Goal: Task Accomplishment & Management: Complete application form

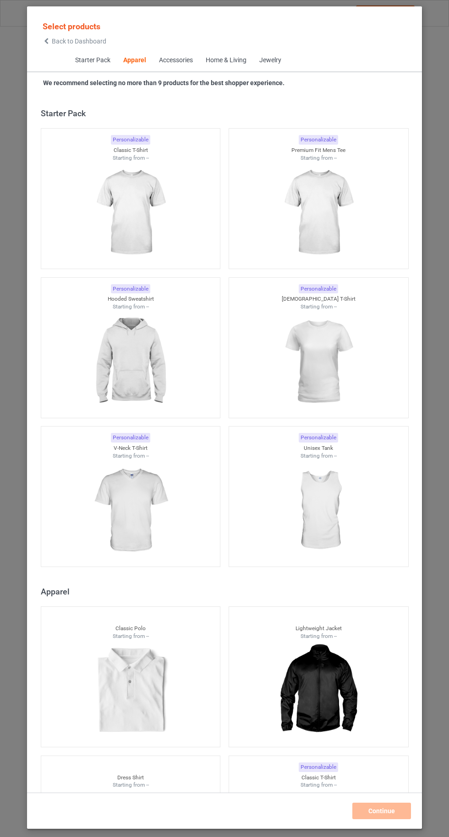
scroll to position [490, 0]
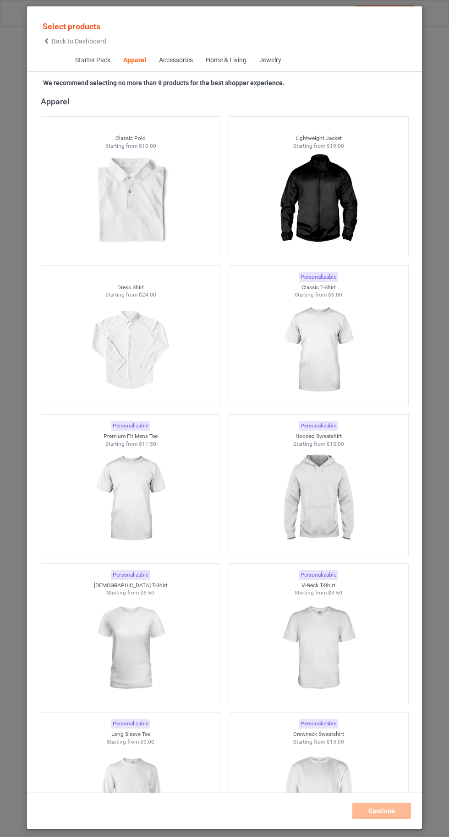
click at [116, 491] on img at bounding box center [130, 499] width 82 height 103
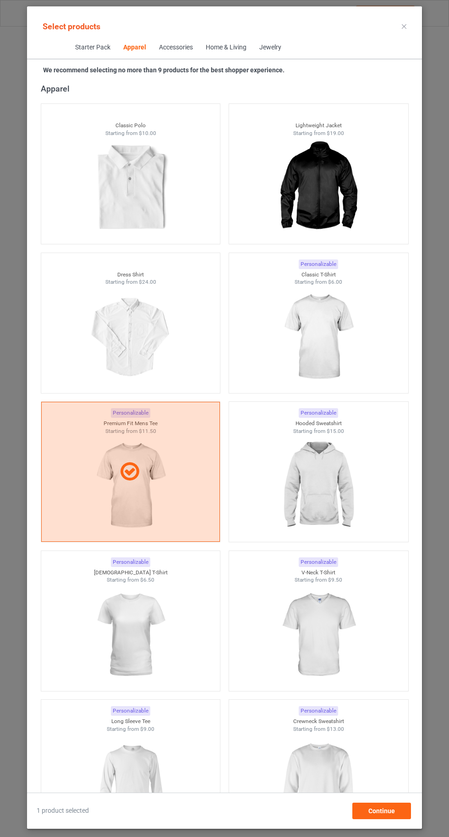
click at [337, 519] on img at bounding box center [318, 486] width 82 height 103
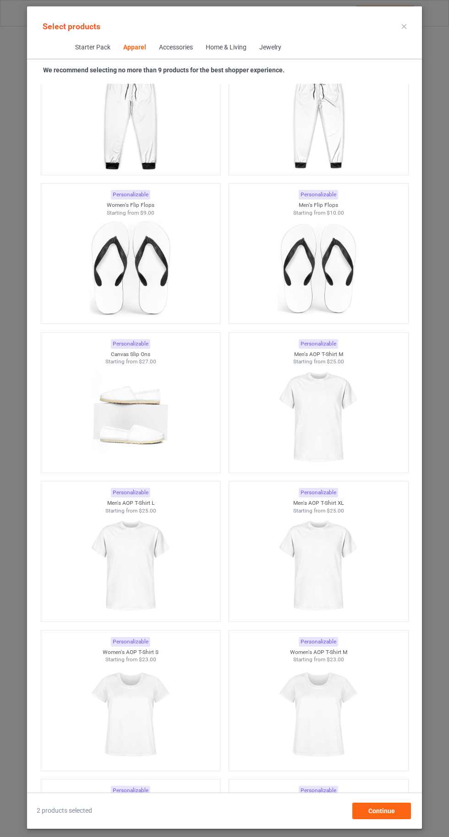
scroll to position [3170, 0]
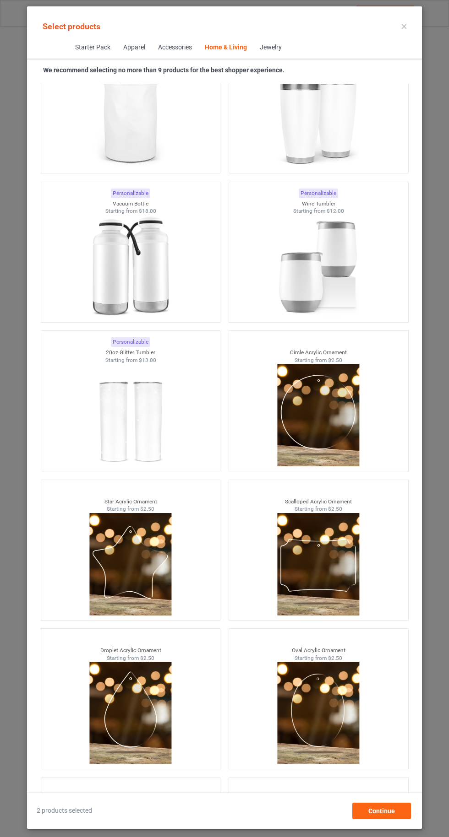
scroll to position [127, 0]
click at [385, 819] on div "Continue" at bounding box center [381, 811] width 59 height 16
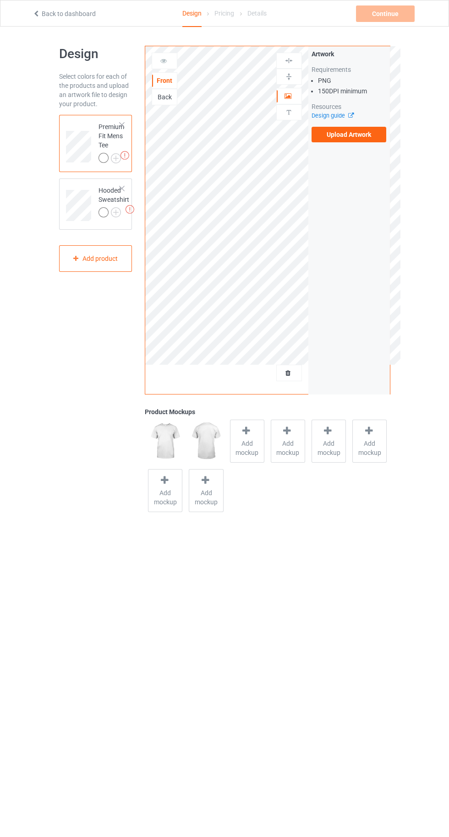
click at [0, 0] on img at bounding box center [0, 0] width 0 height 0
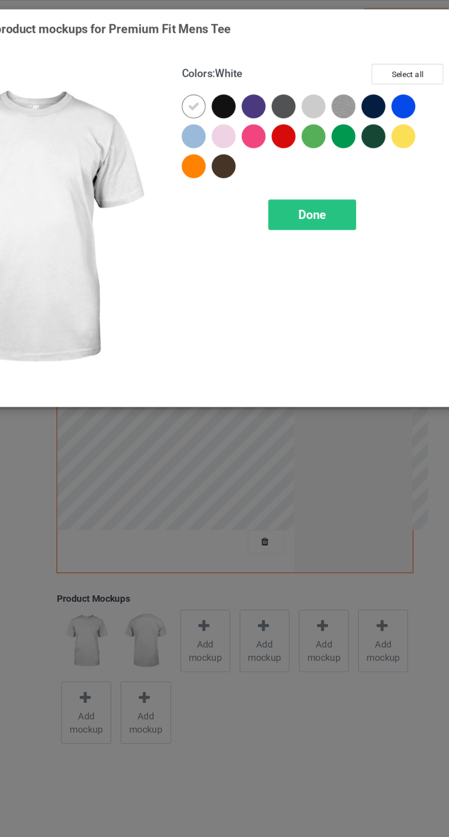
click at [257, 67] on div at bounding box center [259, 73] width 16 height 16
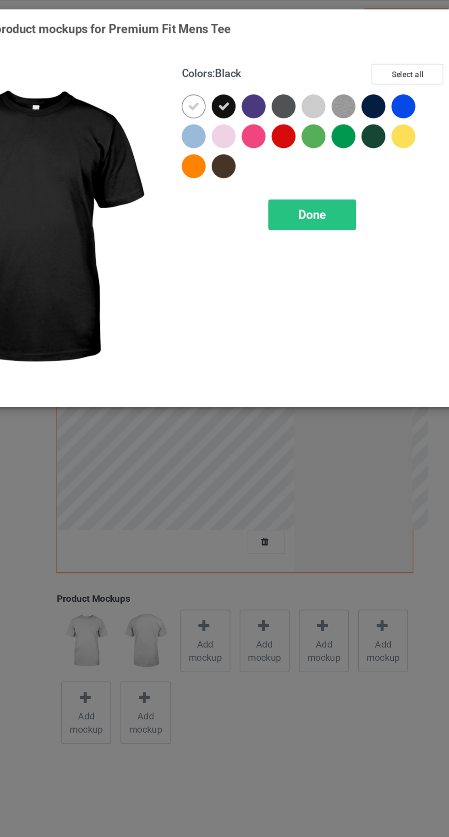
click at [237, 72] on icon at bounding box center [239, 73] width 8 height 8
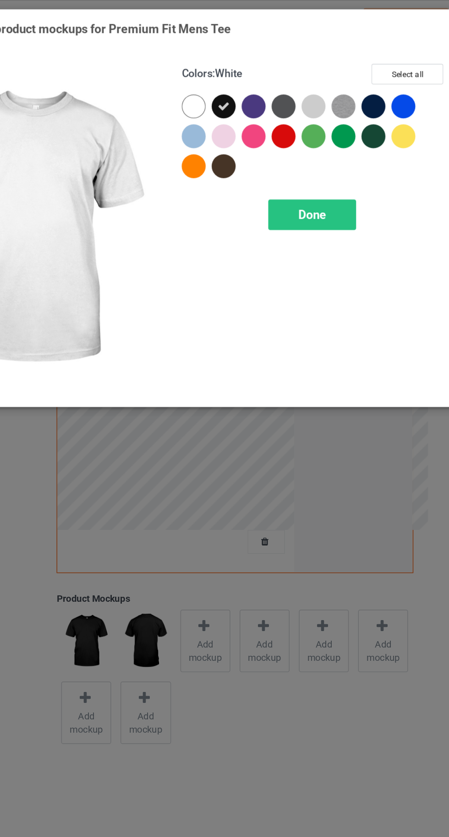
click at [326, 153] on div "Done" at bounding box center [320, 147] width 60 height 21
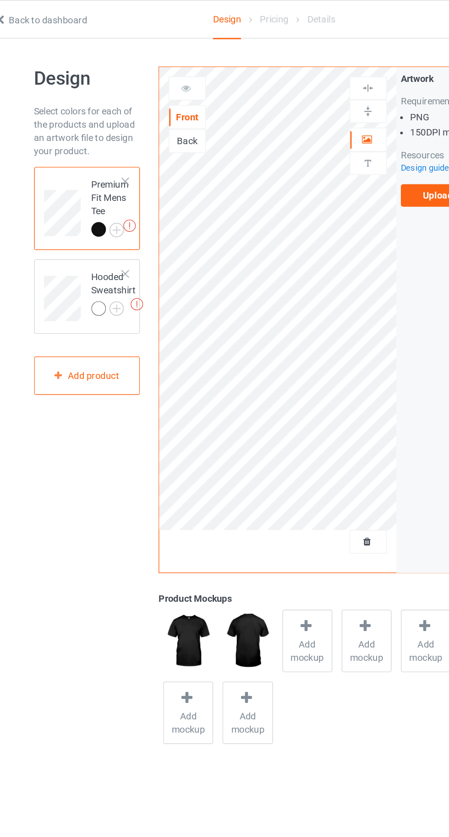
click at [0, 0] on img at bounding box center [0, 0] width 0 height 0
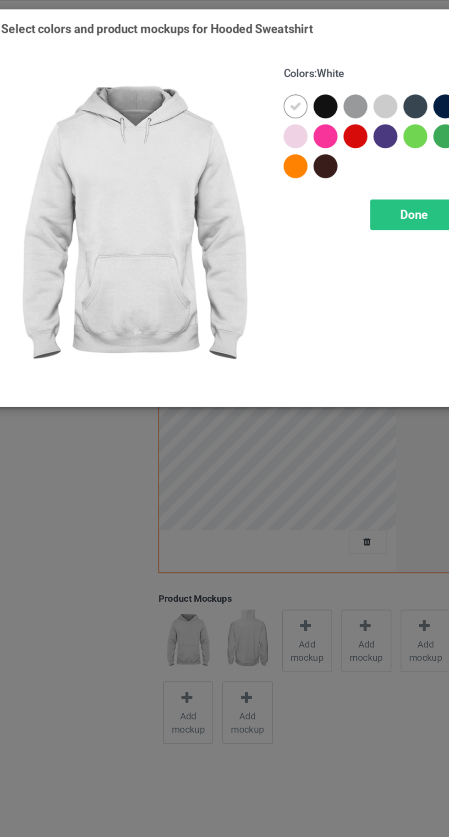
click at [258, 69] on div at bounding box center [259, 73] width 16 height 16
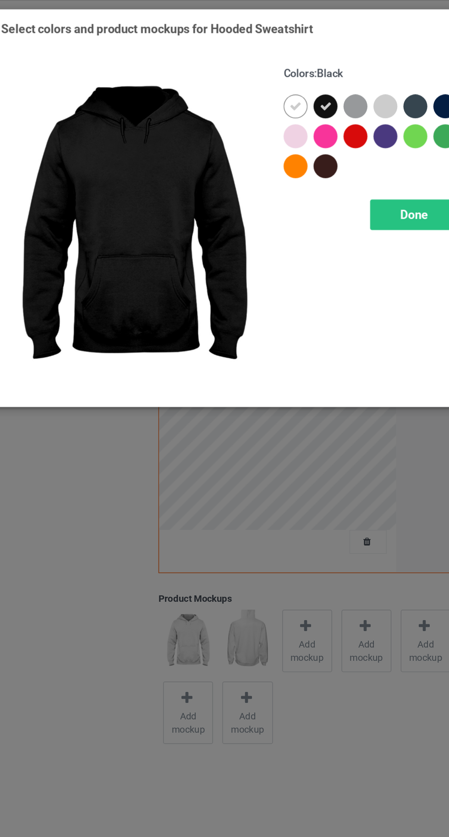
click at [238, 72] on icon at bounding box center [239, 73] width 8 height 8
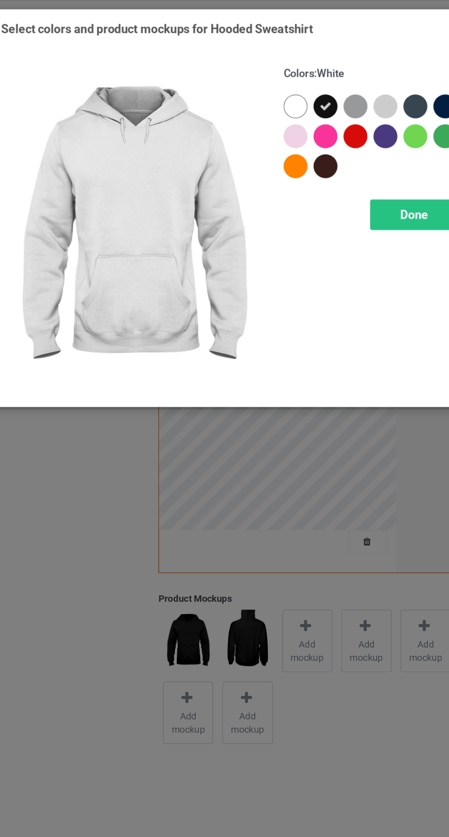
click at [302, 145] on div "Done" at bounding box center [320, 147] width 60 height 21
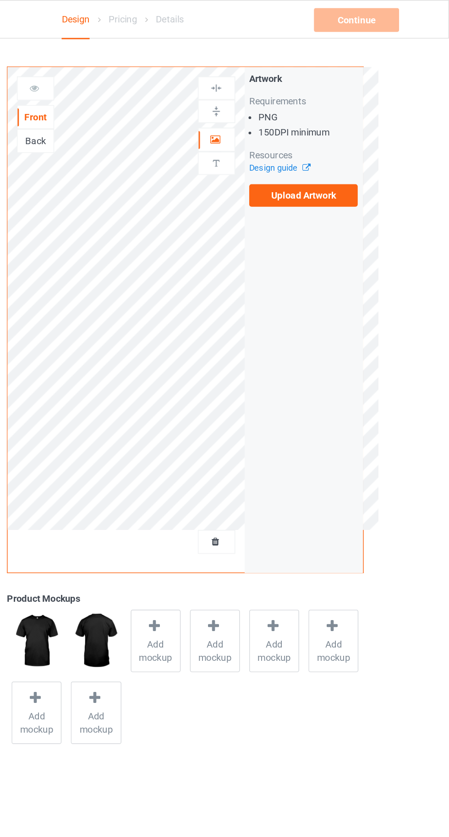
click at [345, 137] on label "Upload Artwork" at bounding box center [348, 135] width 75 height 16
click at [0, 0] on input "Upload Artwork" at bounding box center [0, 0] width 0 height 0
click at [331, 139] on label "Upload Artwork" at bounding box center [348, 135] width 75 height 16
click at [0, 0] on input "Upload Artwork" at bounding box center [0, 0] width 0 height 0
click at [339, 135] on label "Upload Artwork" at bounding box center [348, 135] width 75 height 16
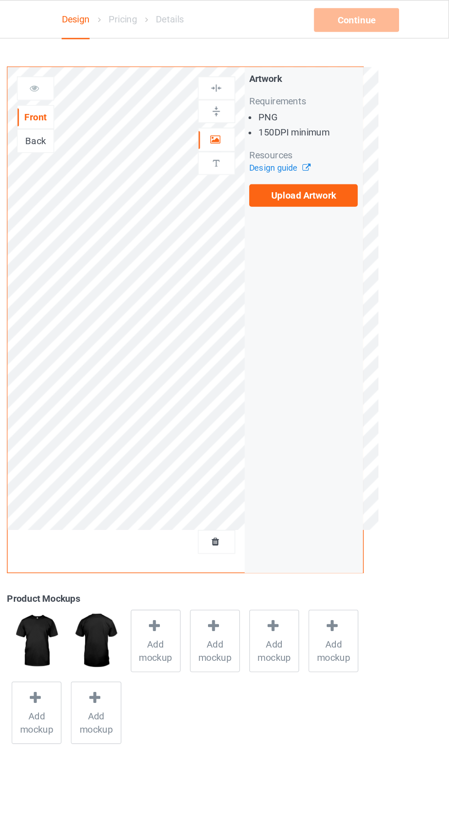
click at [0, 0] on input "Upload Artwork" at bounding box center [0, 0] width 0 height 0
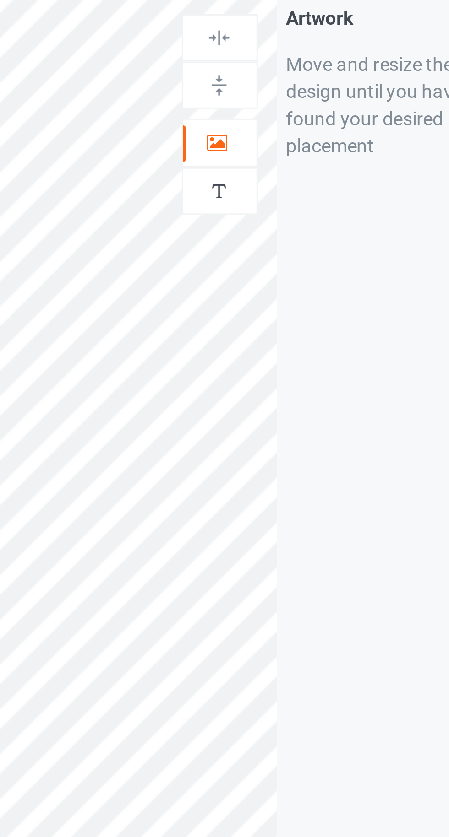
click at [284, 95] on icon at bounding box center [288, 95] width 8 height 6
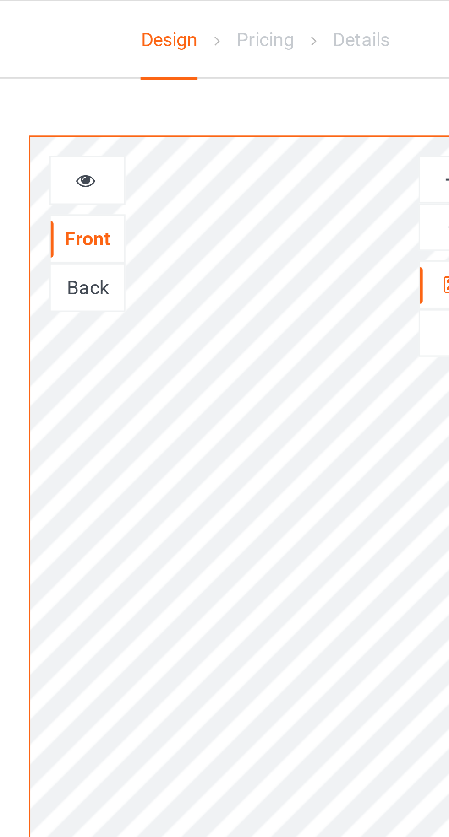
click at [158, 62] on div at bounding box center [164, 60] width 25 height 9
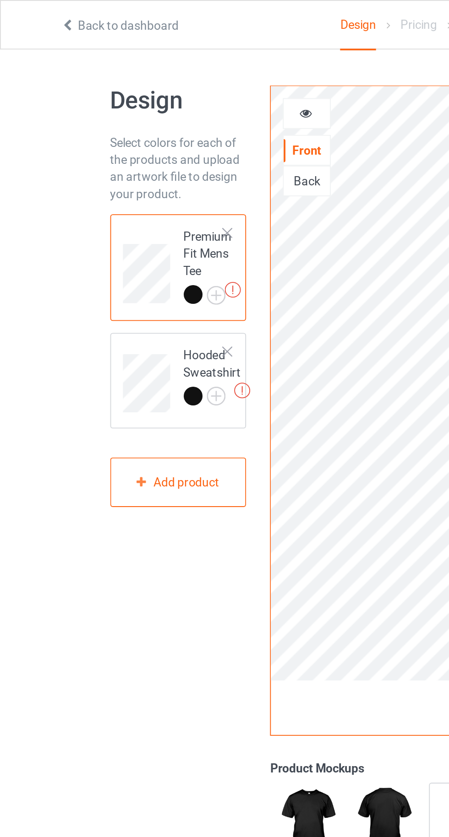
click at [161, 55] on div at bounding box center [164, 61] width 26 height 16
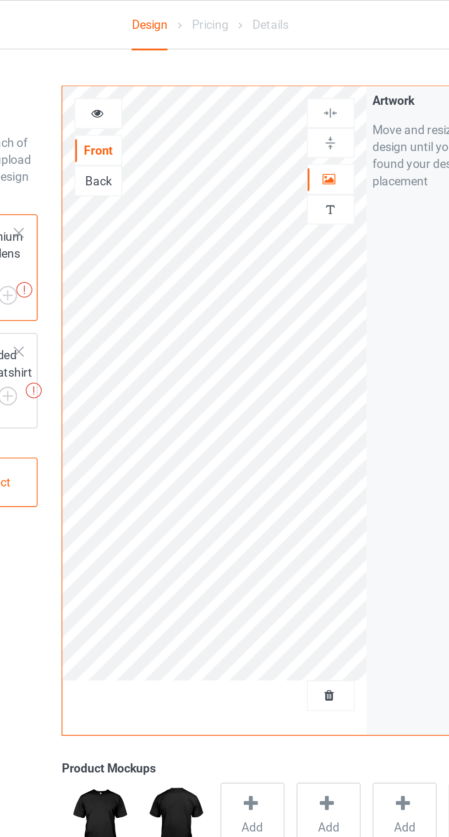
click at [158, 55] on div at bounding box center [164, 61] width 26 height 16
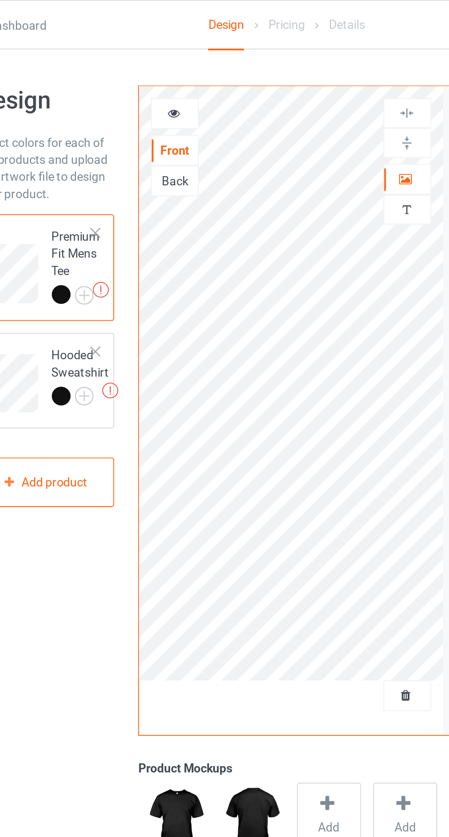
click at [161, 63] on icon at bounding box center [164, 59] width 8 height 6
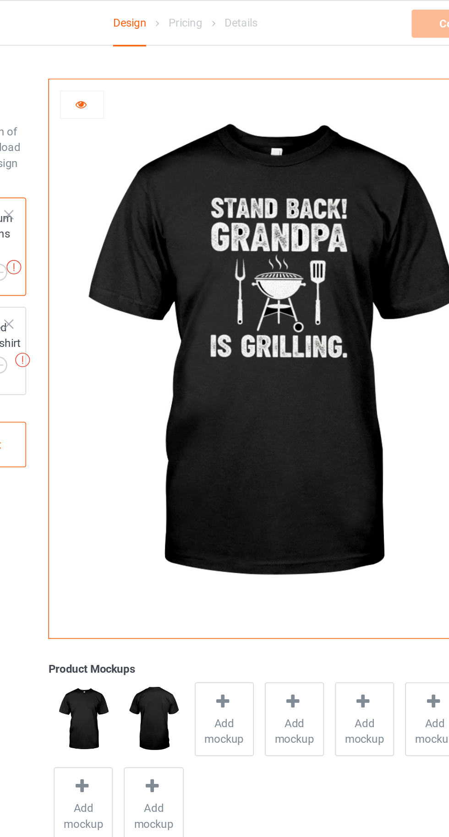
click at [161, 63] on icon at bounding box center [164, 59] width 8 height 6
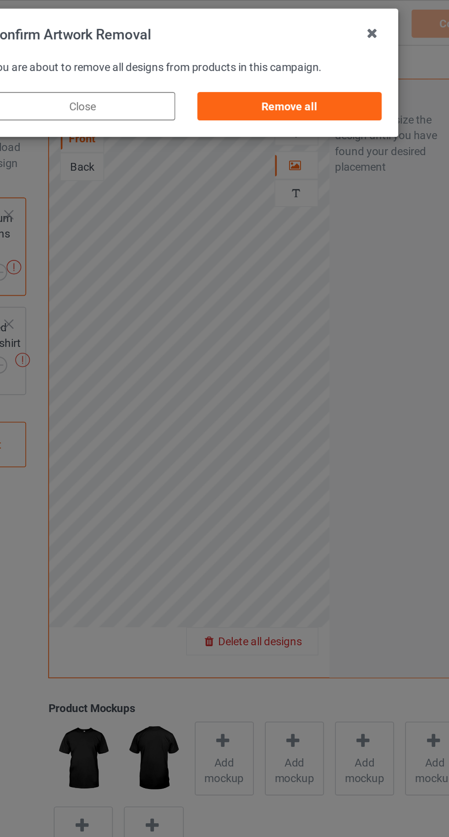
click at [269, 54] on div "Remove all" at bounding box center [285, 62] width 108 height 16
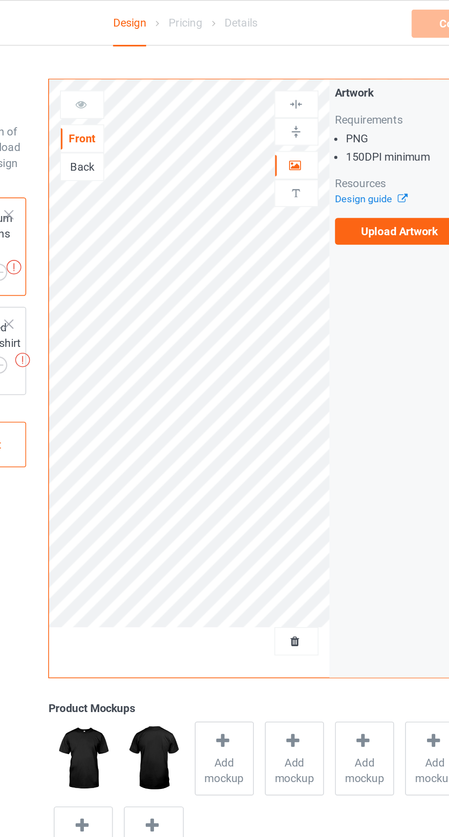
click at [338, 140] on label "Upload Artwork" at bounding box center [348, 135] width 75 height 16
click at [0, 0] on input "Upload Artwork" at bounding box center [0, 0] width 0 height 0
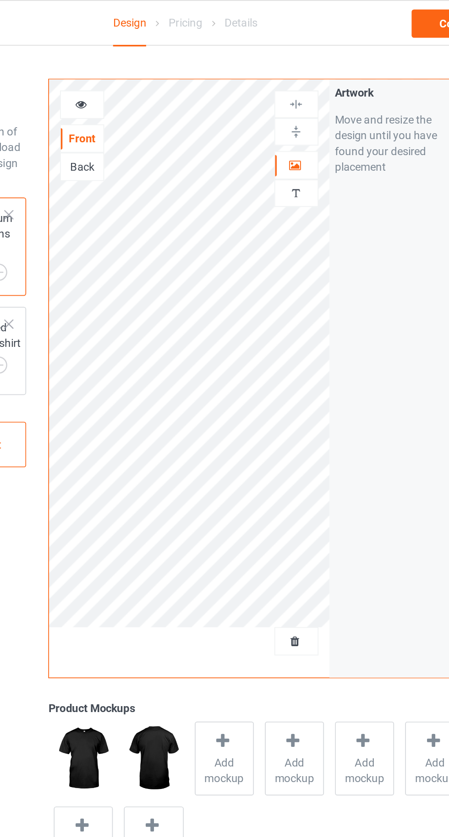
click at [294, 98] on div at bounding box center [288, 96] width 25 height 9
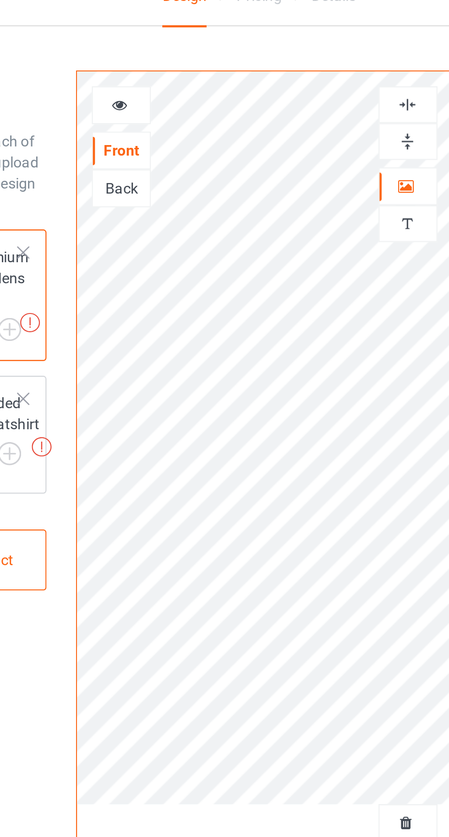
click at [168, 62] on div at bounding box center [164, 60] width 25 height 9
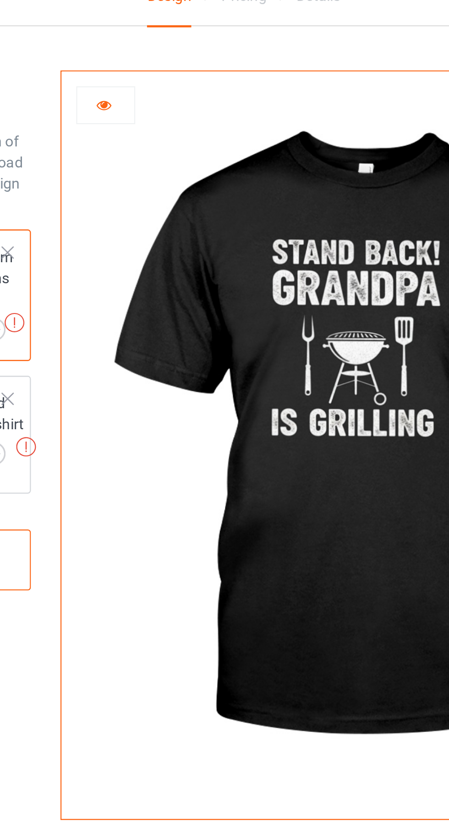
click at [153, 56] on div at bounding box center [164, 60] width 25 height 9
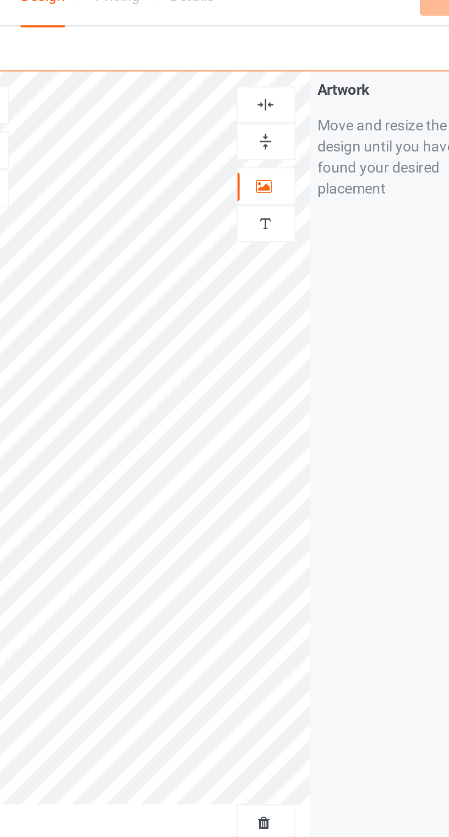
click at [285, 369] on div at bounding box center [288, 372] width 25 height 9
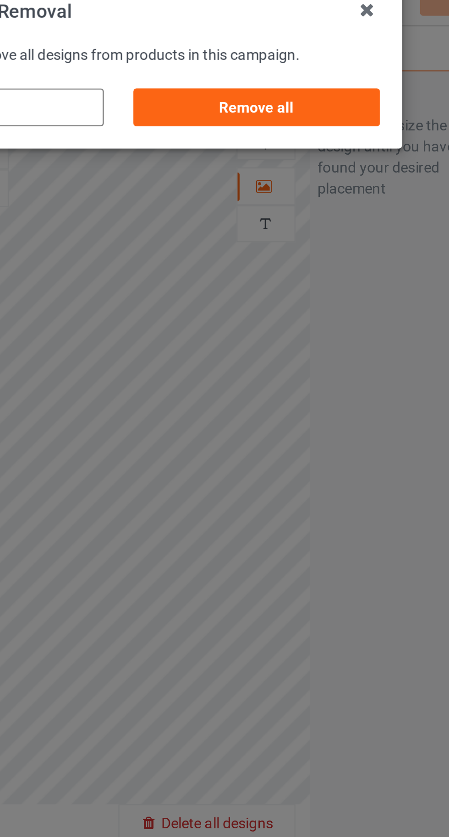
click at [265, 66] on div "Remove all" at bounding box center [285, 62] width 108 height 16
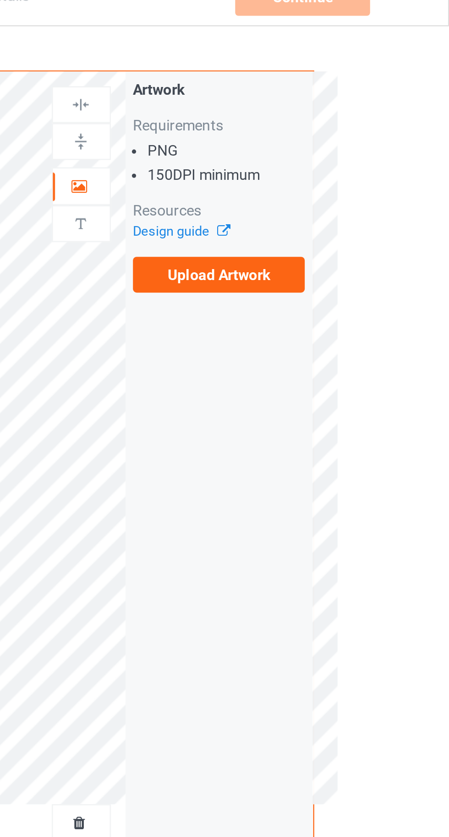
click at [355, 141] on label "Upload Artwork" at bounding box center [348, 135] width 75 height 16
click at [0, 0] on input "Upload Artwork" at bounding box center [0, 0] width 0 height 0
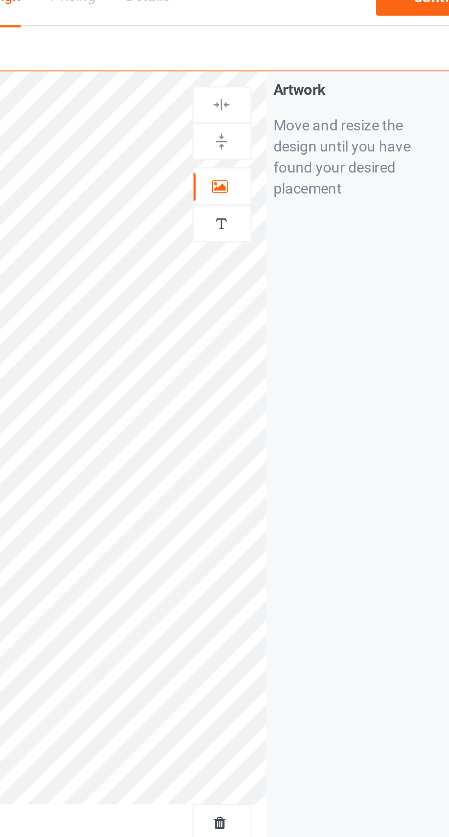
click at [285, 95] on icon at bounding box center [288, 95] width 8 height 6
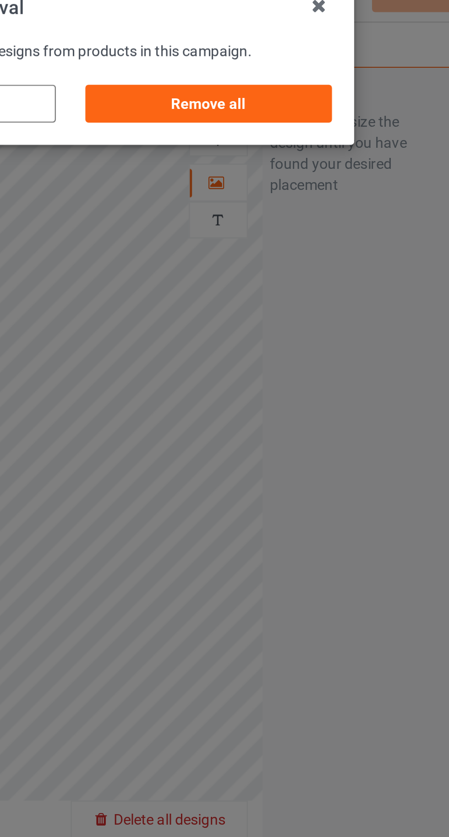
click at [274, 62] on div "Remove all" at bounding box center [285, 62] width 108 height 16
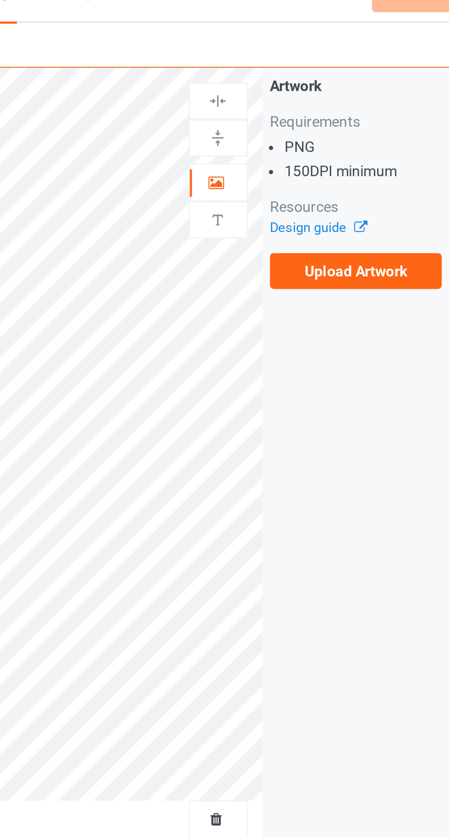
click at [325, 135] on label "Upload Artwork" at bounding box center [348, 135] width 75 height 16
click at [0, 0] on input "Upload Artwork" at bounding box center [0, 0] width 0 height 0
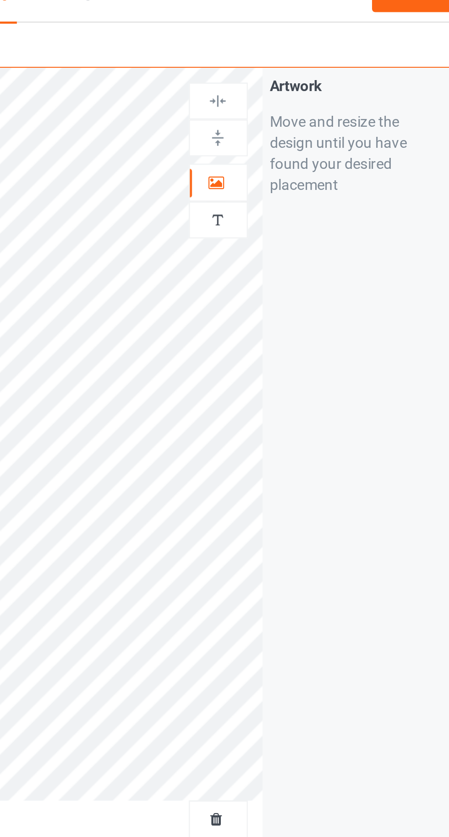
click at [285, 96] on icon at bounding box center [288, 95] width 8 height 6
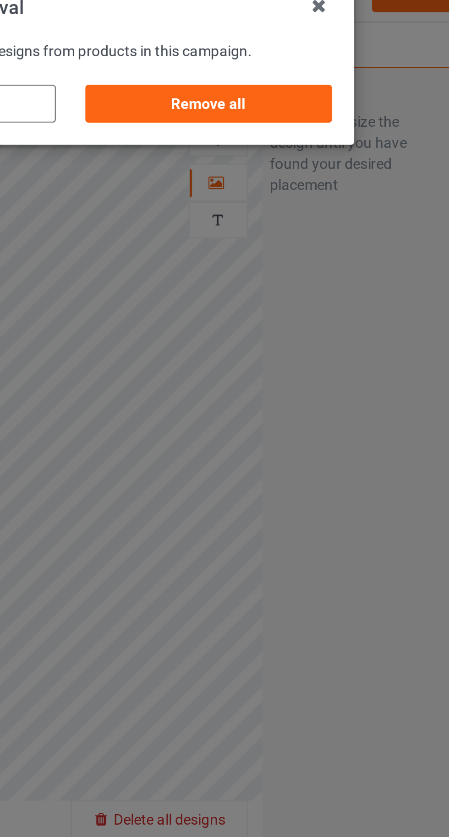
click at [279, 68] on div "Remove all" at bounding box center [285, 62] width 108 height 16
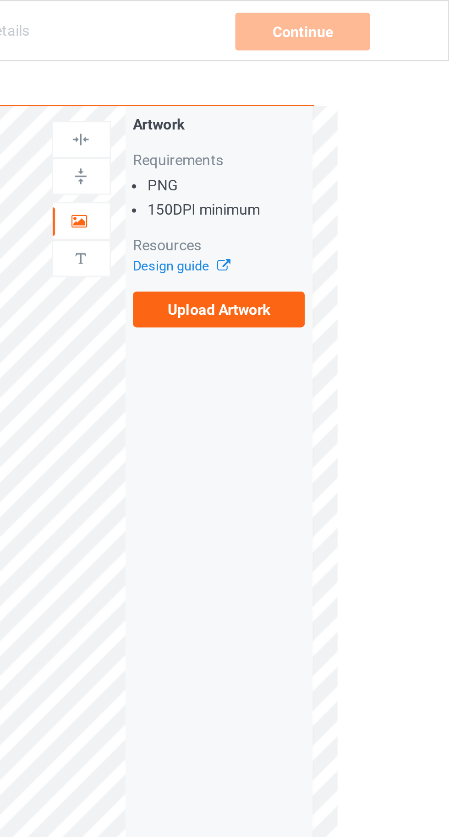
click at [344, 135] on label "Upload Artwork" at bounding box center [348, 135] width 75 height 16
click at [0, 0] on input "Upload Artwork" at bounding box center [0, 0] width 0 height 0
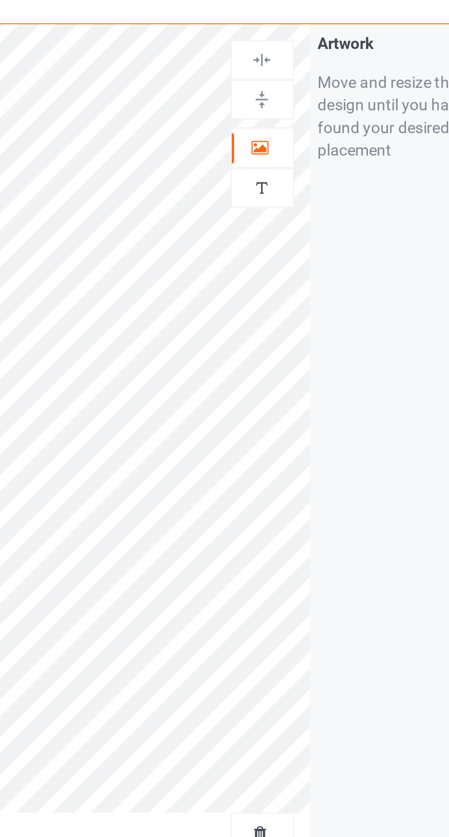
click at [288, 97] on icon at bounding box center [288, 95] width 8 height 6
click at [344, 182] on div "Artwork Move and resize the design until you have found your desired placement" at bounding box center [348, 220] width 81 height 348
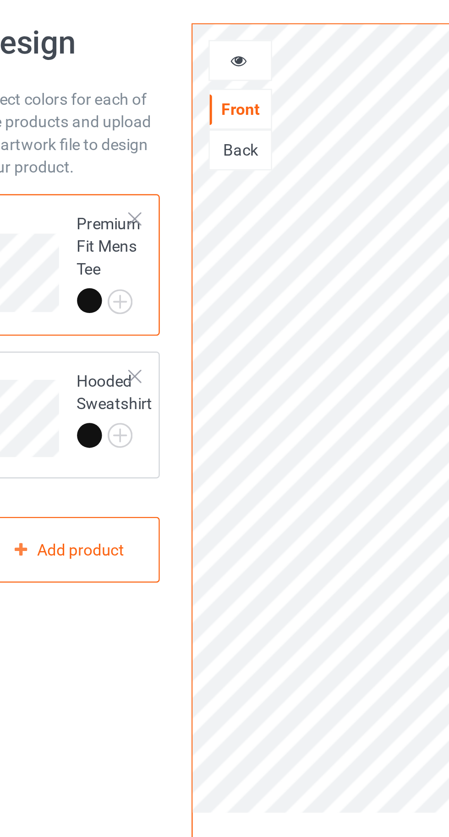
click at [163, 61] on icon at bounding box center [164, 59] width 8 height 6
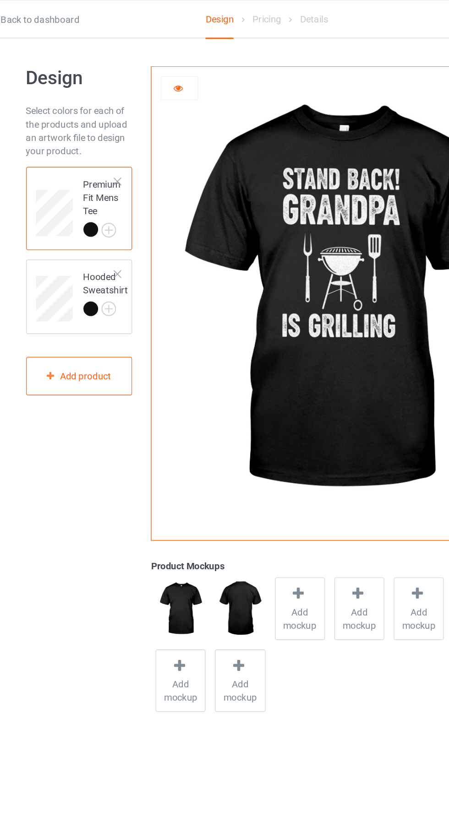
click at [252, 423] on span "Add mockup" at bounding box center [246, 425] width 33 height 18
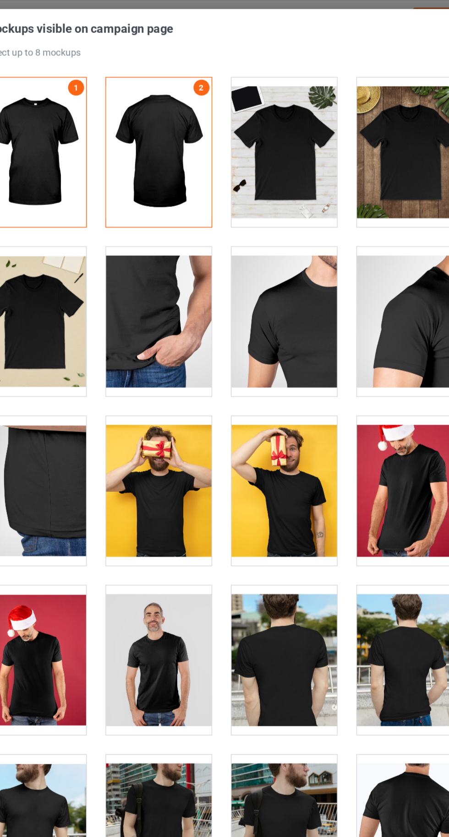
click at [275, 125] on div at bounding box center [267, 105] width 72 height 103
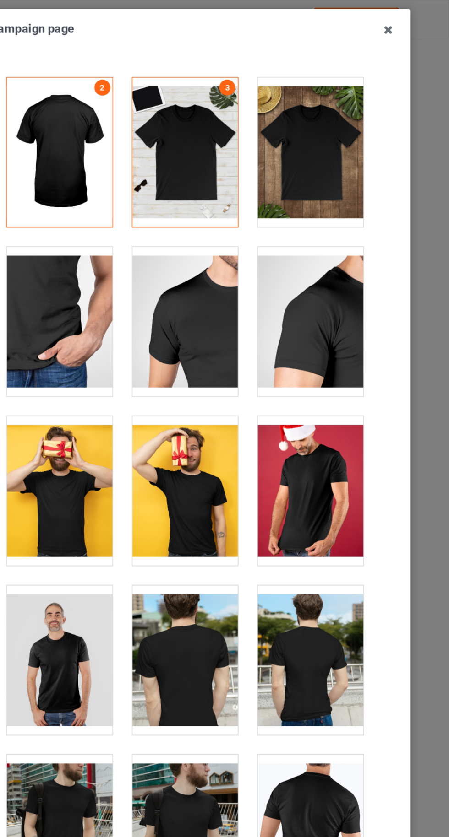
click at [376, 128] on div at bounding box center [353, 105] width 72 height 103
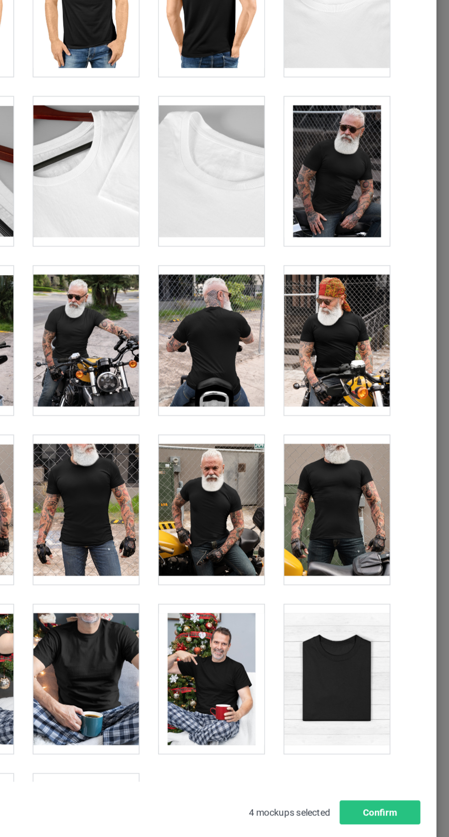
click at [367, 550] on div at bounding box center [353, 529] width 72 height 103
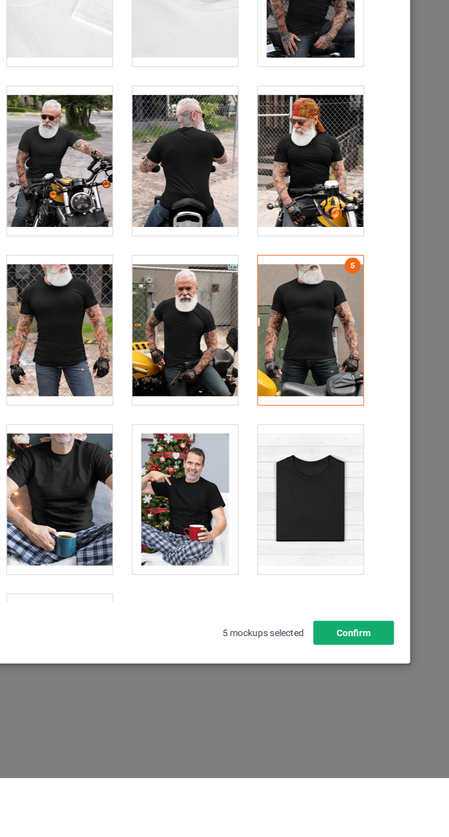
click at [393, 746] on button "Confirm" at bounding box center [382, 737] width 55 height 16
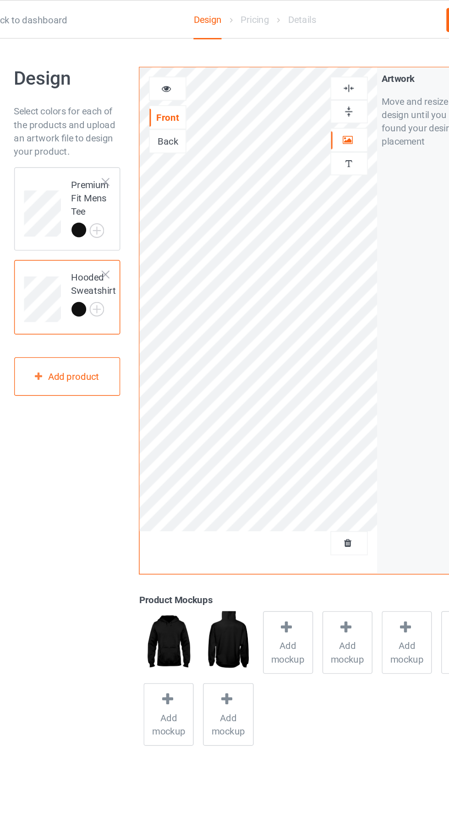
click at [162, 58] on icon at bounding box center [164, 59] width 8 height 6
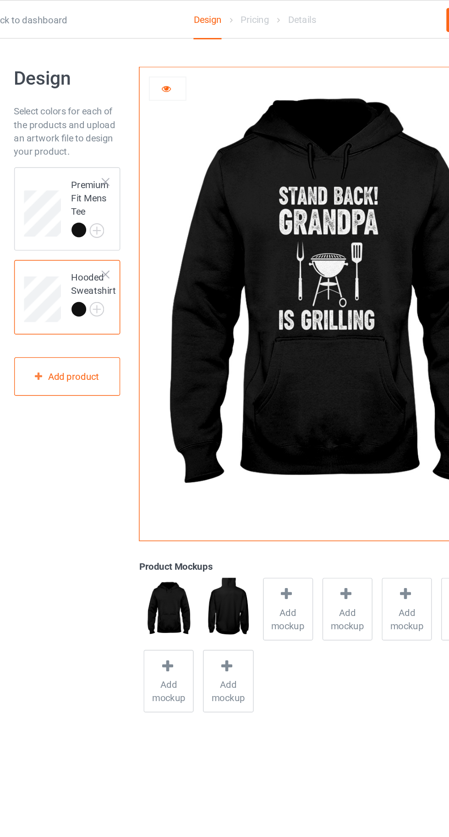
click at [248, 417] on span "Add mockup" at bounding box center [246, 425] width 33 height 18
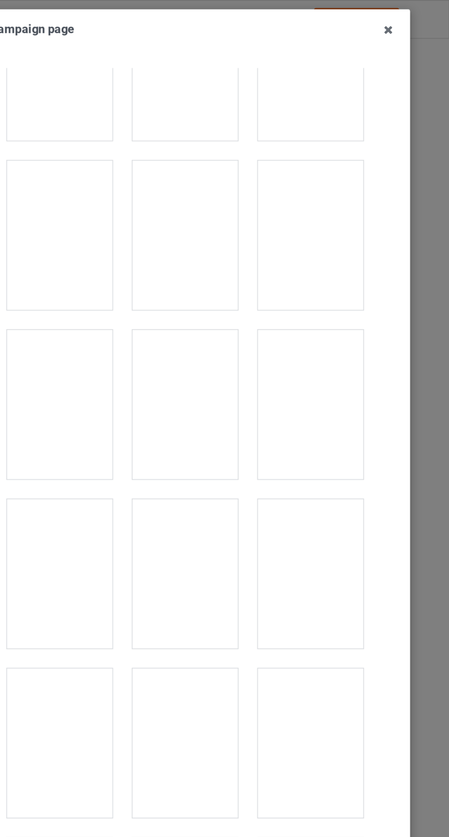
scroll to position [3880, 0]
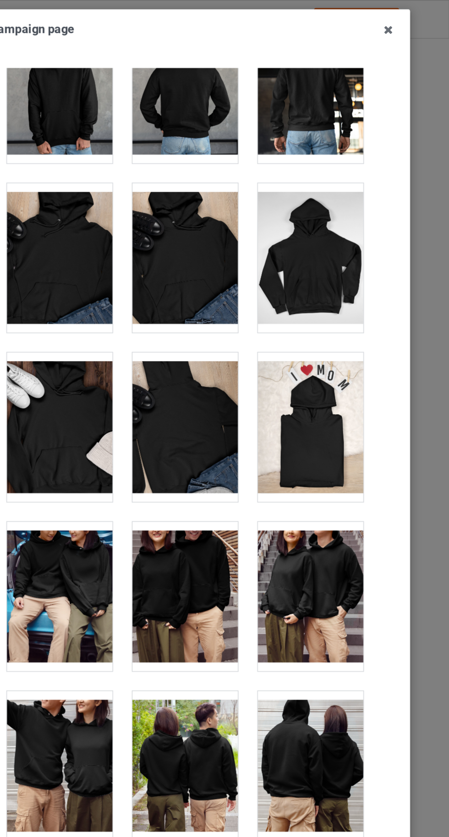
click at [357, 196] on div at bounding box center [353, 177] width 72 height 103
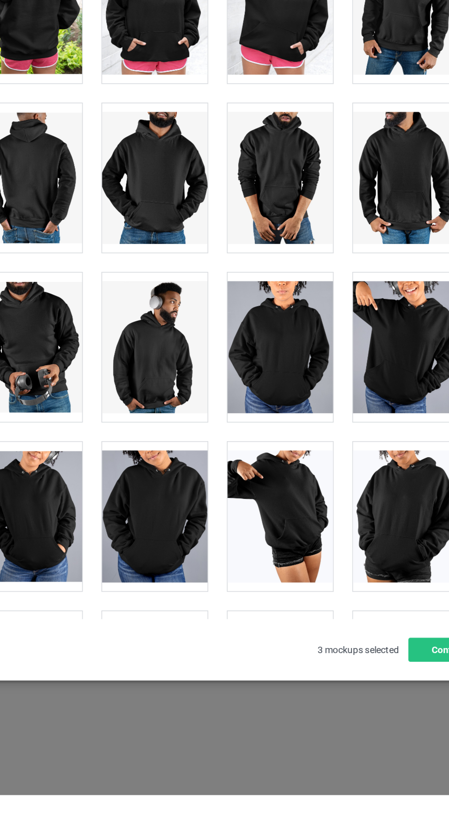
scroll to position [0, 0]
click at [193, 768] on div at bounding box center [181, 762] width 72 height 103
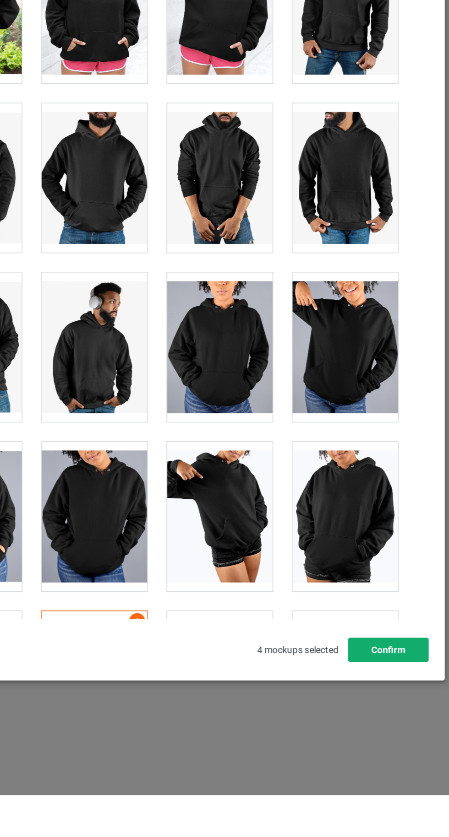
click at [392, 746] on button "Confirm" at bounding box center [382, 737] width 55 height 16
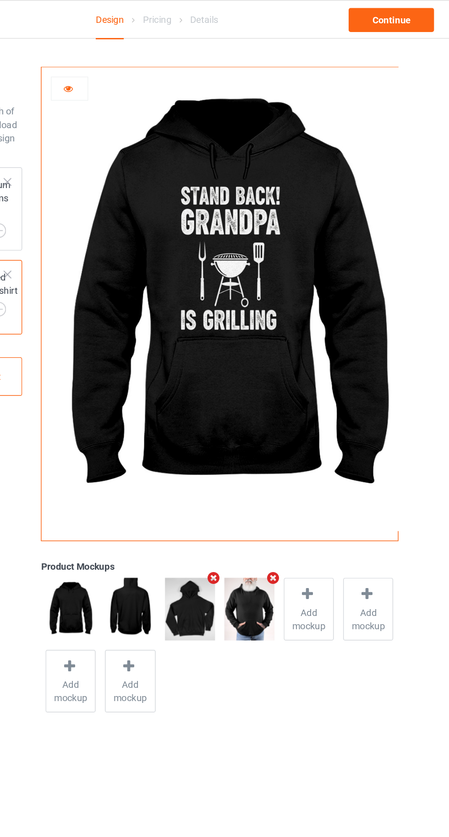
click at [169, 57] on div at bounding box center [164, 60] width 25 height 9
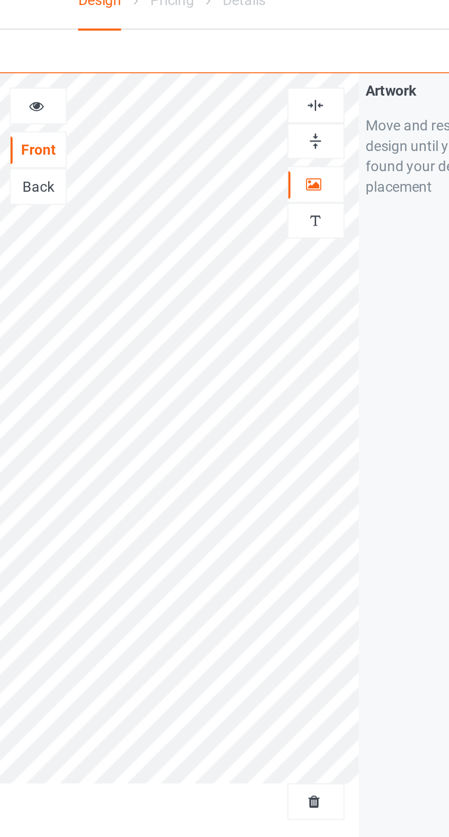
click at [166, 63] on icon at bounding box center [164, 59] width 8 height 6
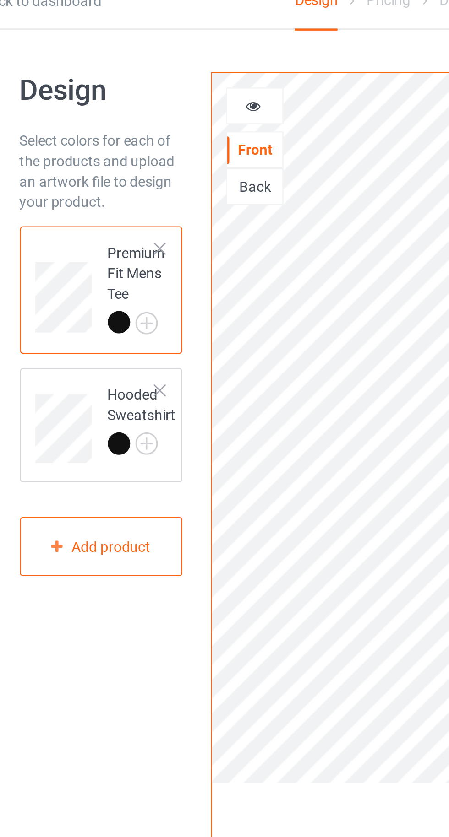
click at [165, 57] on icon at bounding box center [164, 59] width 8 height 6
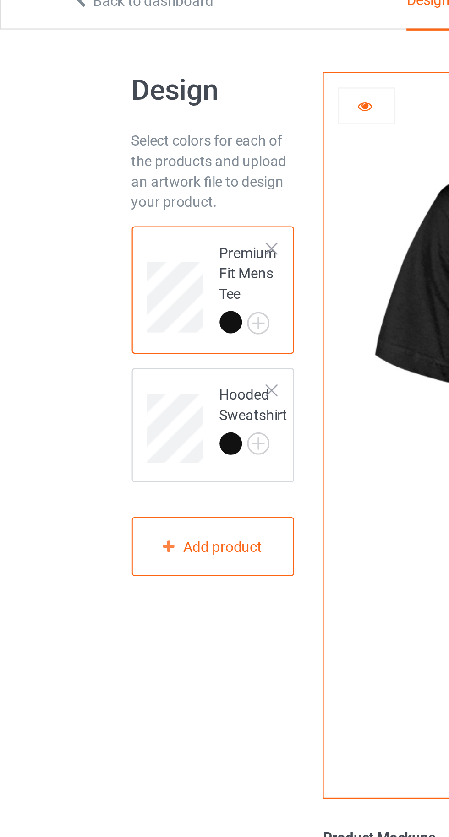
click at [0, 0] on img at bounding box center [0, 0] width 0 height 0
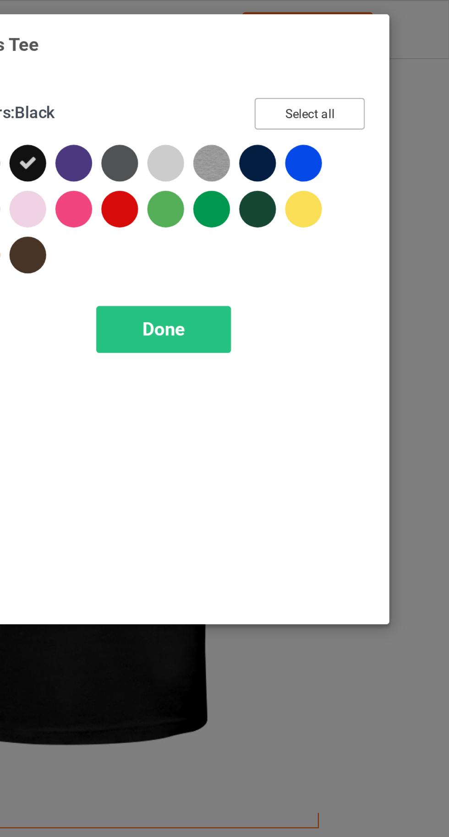
click at [388, 47] on button "Select all" at bounding box center [385, 51] width 49 height 14
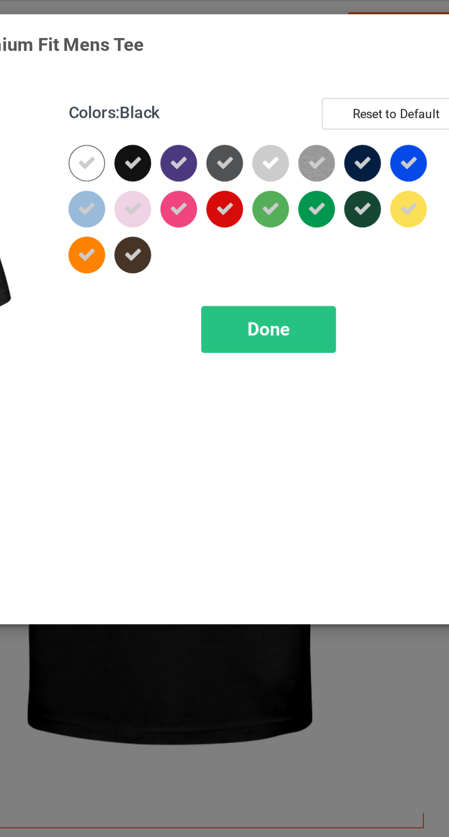
click at [239, 69] on div at bounding box center [239, 73] width 16 height 16
click at [325, 74] on icon at bounding box center [321, 73] width 8 height 8
click at [341, 71] on icon at bounding box center [342, 73] width 8 height 8
click at [307, 144] on div "Done" at bounding box center [320, 147] width 60 height 21
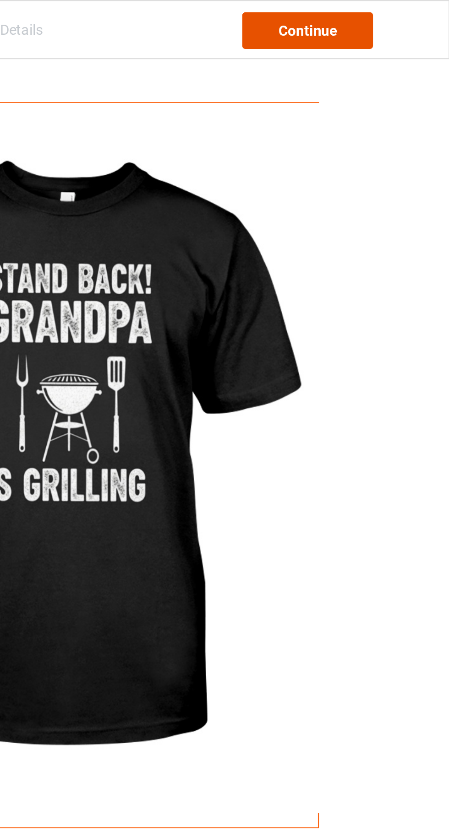
click at [374, 16] on div "Continue" at bounding box center [385, 13] width 59 height 16
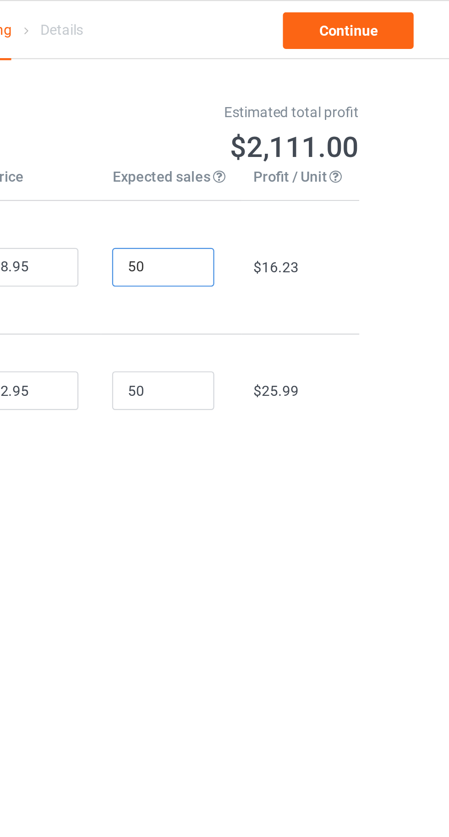
click at [311, 121] on input "50" at bounding box center [302, 119] width 46 height 17
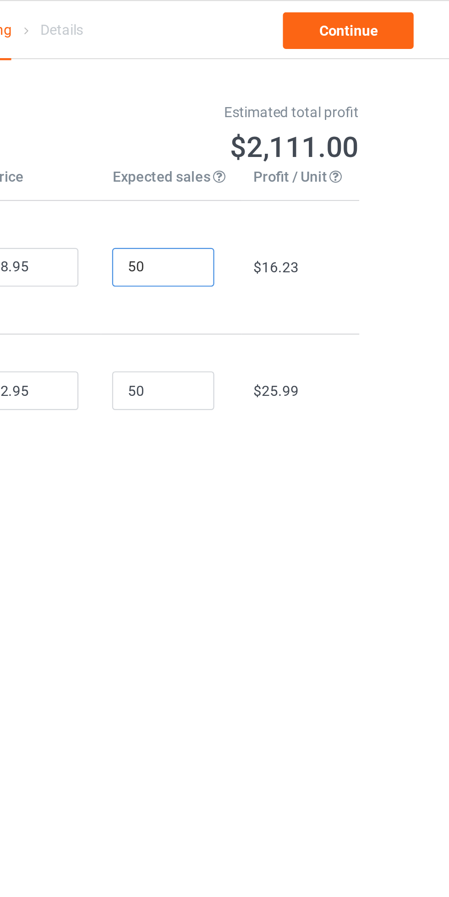
click at [295, 116] on input "50" at bounding box center [302, 119] width 46 height 17
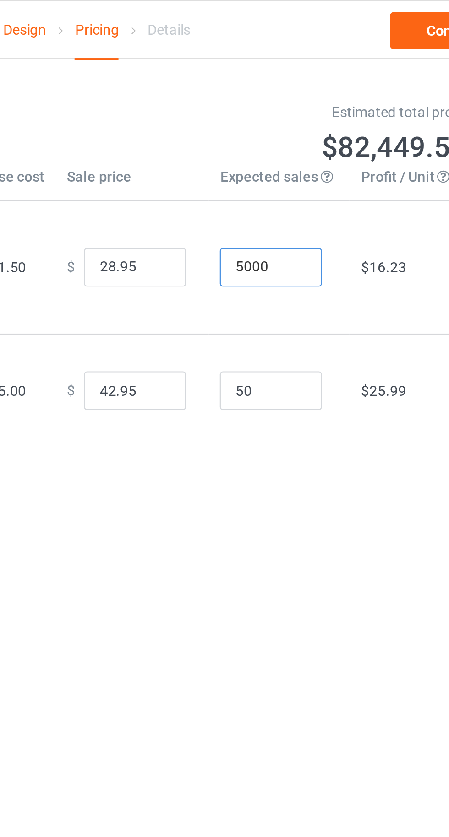
type input "5000"
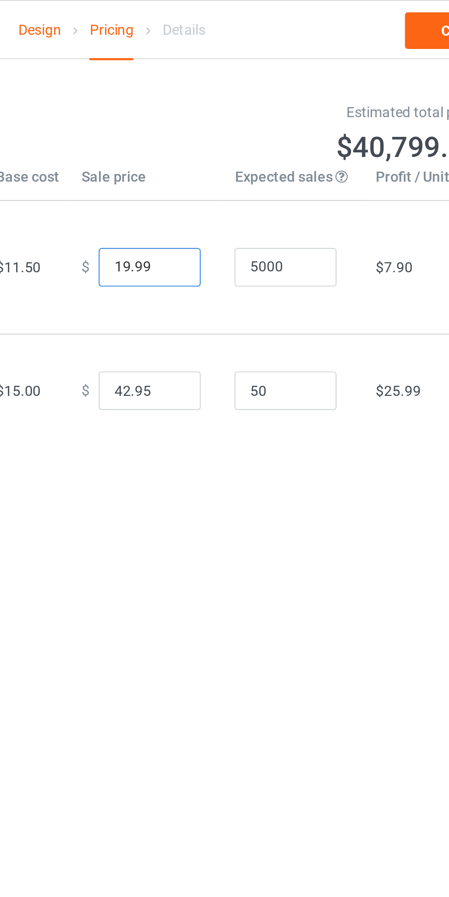
type input "19.99"
click at [292, 136] on td "5000" at bounding box center [305, 120] width 63 height 60
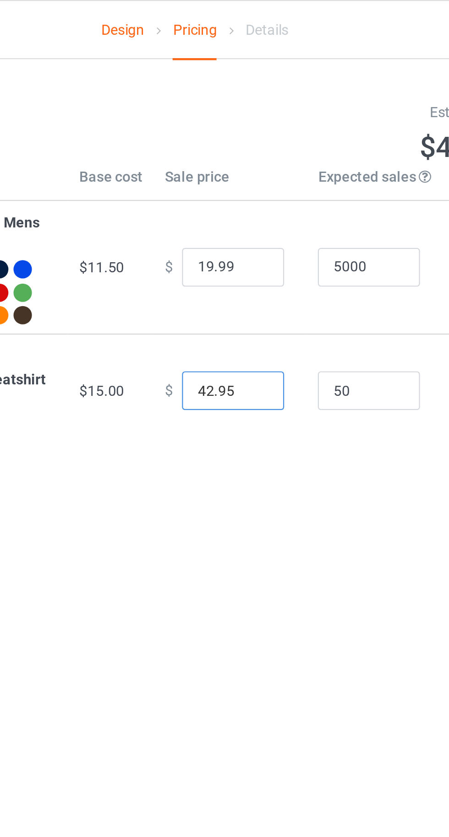
click at [229, 176] on input "42.95" at bounding box center [241, 175] width 46 height 17
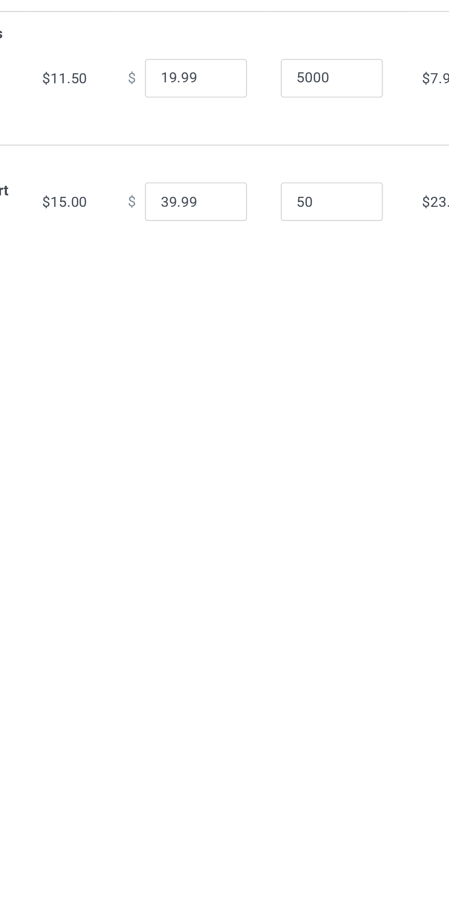
click at [250, 222] on body "Design Pricing Details Continue Pricing Estimated total profit $40,662.00 Produ…" at bounding box center [224, 475] width 449 height 897
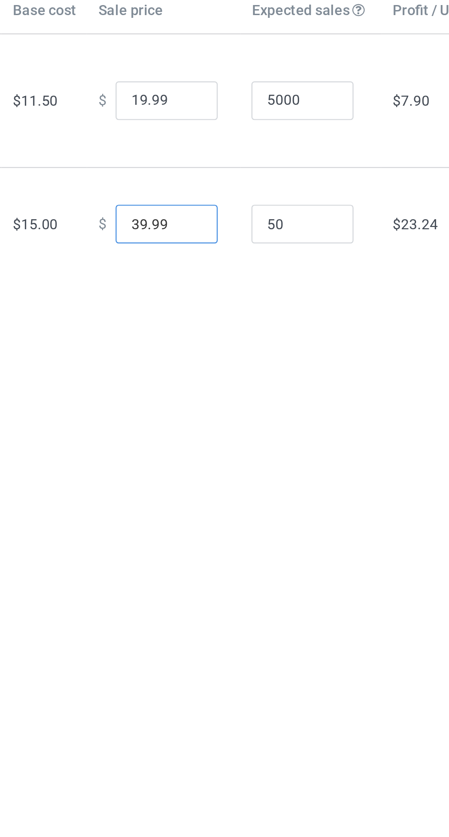
click at [227, 178] on input "39.99" at bounding box center [241, 175] width 46 height 17
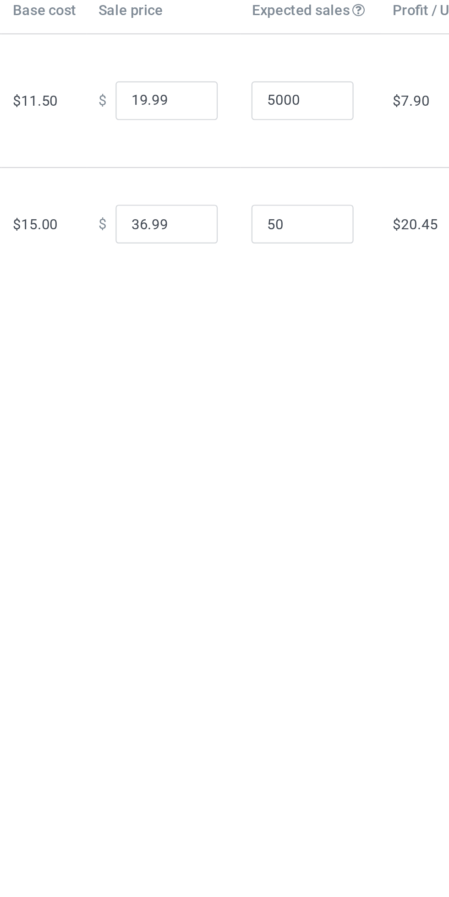
click at [244, 204] on div "Pricing Estimated total profit $40,522.50 Product Base cost Sale price Expected…" at bounding box center [224, 124] width 331 height 194
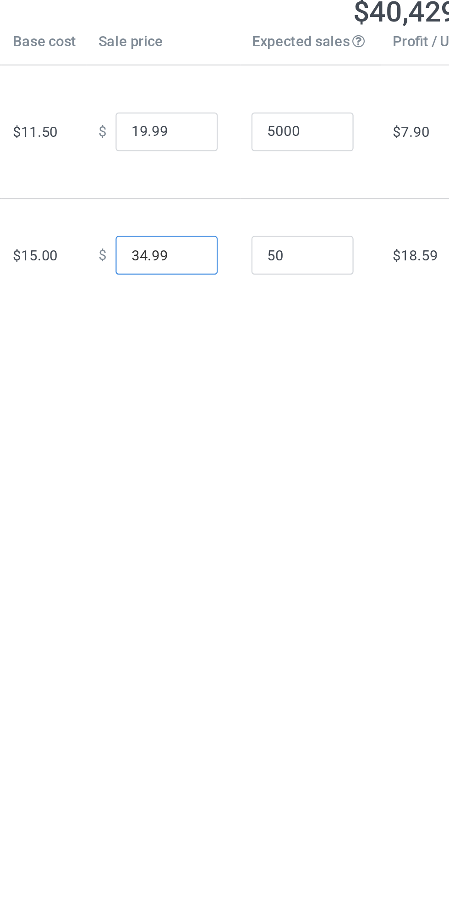
type input "34.99"
click at [248, 207] on div "Pricing Estimated total profit $40,429.50 Product Base cost Sale price Expected…" at bounding box center [224, 124] width 331 height 194
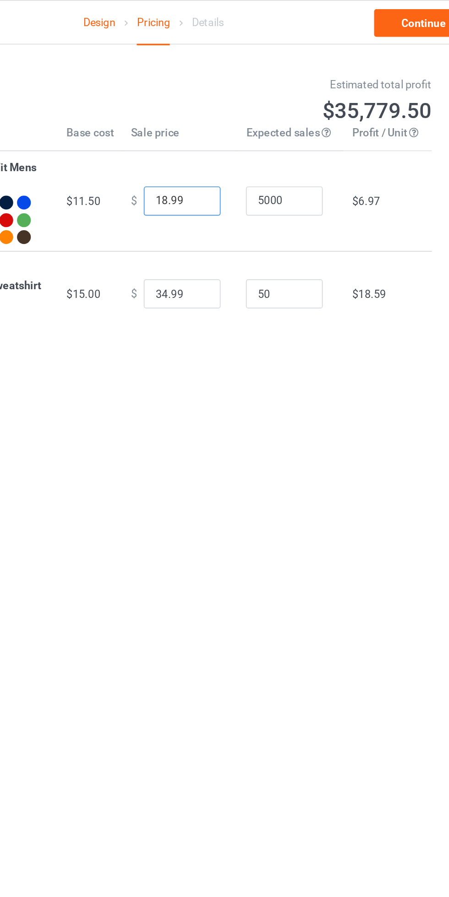
type input "18.99"
click at [246, 200] on td "$ 34.99" at bounding box center [240, 175] width 69 height 51
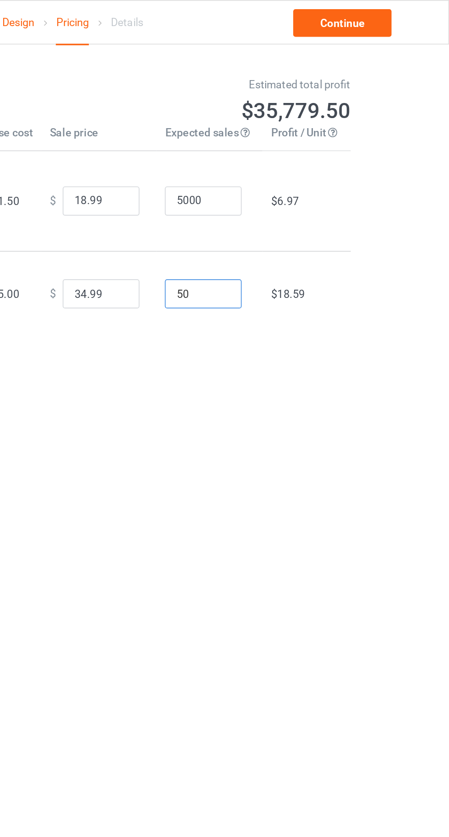
click at [297, 174] on input "50" at bounding box center [302, 175] width 46 height 17
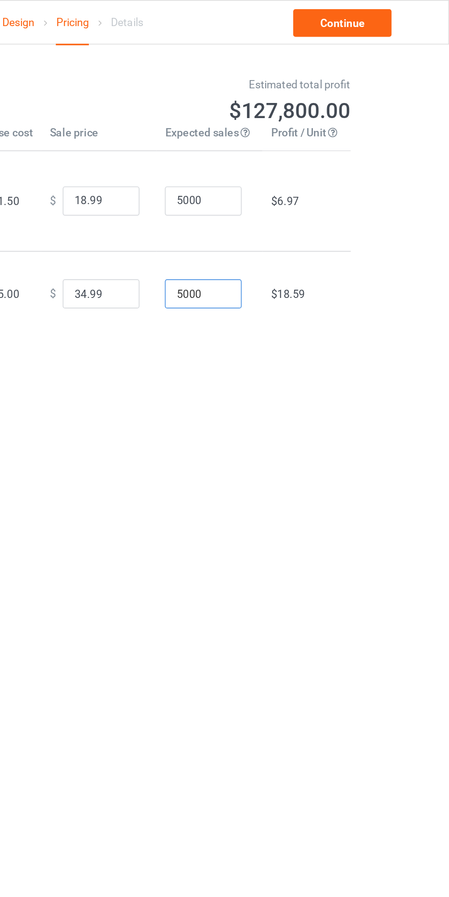
type input "5000"
click at [291, 121] on input "5000" at bounding box center [302, 119] width 46 height 17
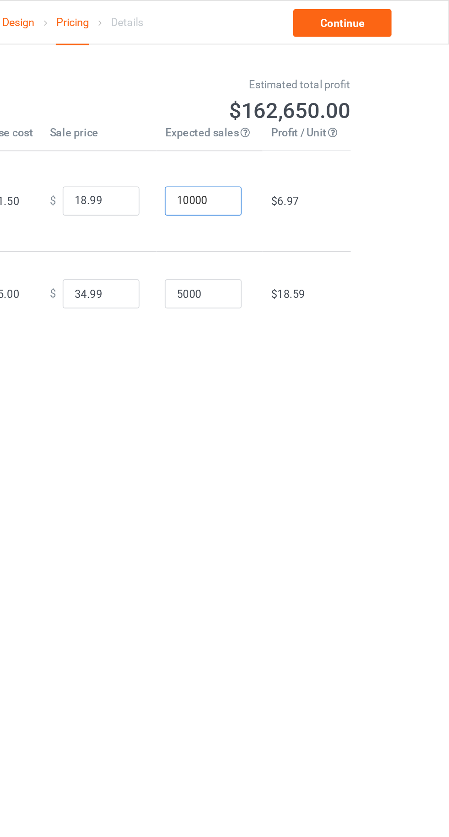
type input "10000"
click at [373, 322] on body "Design Pricing Details Continue Pricing Estimated total profit $162,650.00 Prod…" at bounding box center [224, 445] width 449 height 837
click at [373, 12] on link "Continue" at bounding box center [385, 13] width 59 height 16
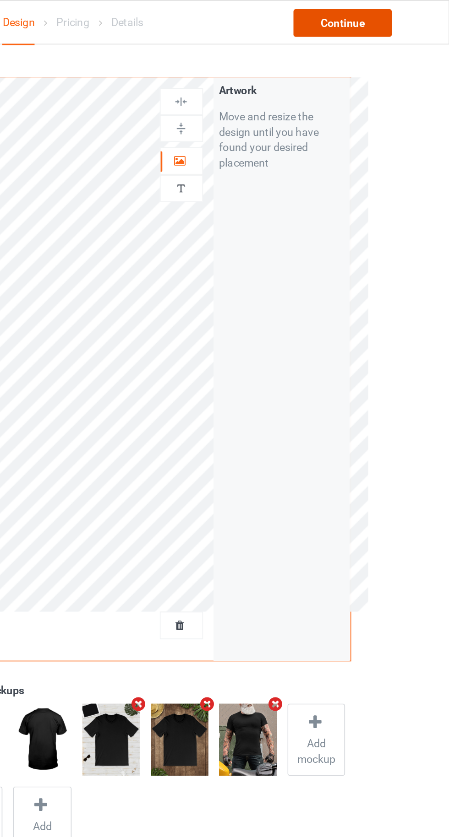
click at [372, 11] on div "Continue" at bounding box center [385, 13] width 59 height 16
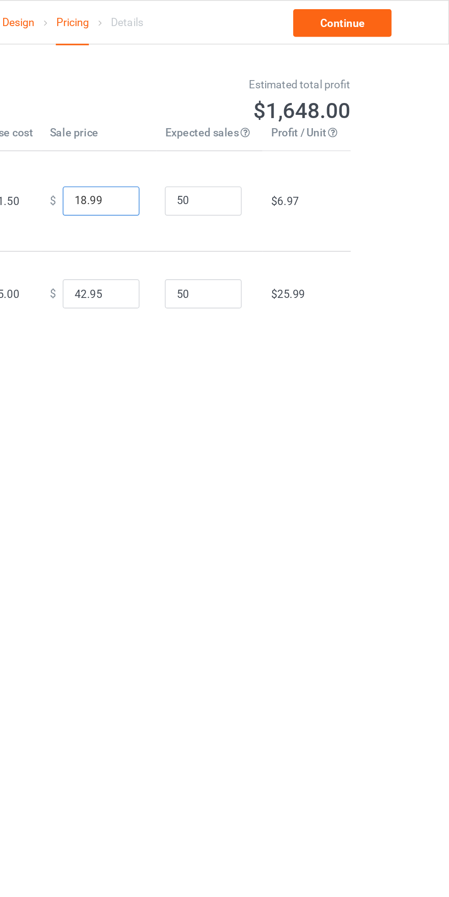
type input "18.99"
type input "34.99"
click at [294, 120] on input "50" at bounding box center [302, 119] width 46 height 17
type input "50000"
click at [296, 169] on input "50" at bounding box center [302, 175] width 46 height 17
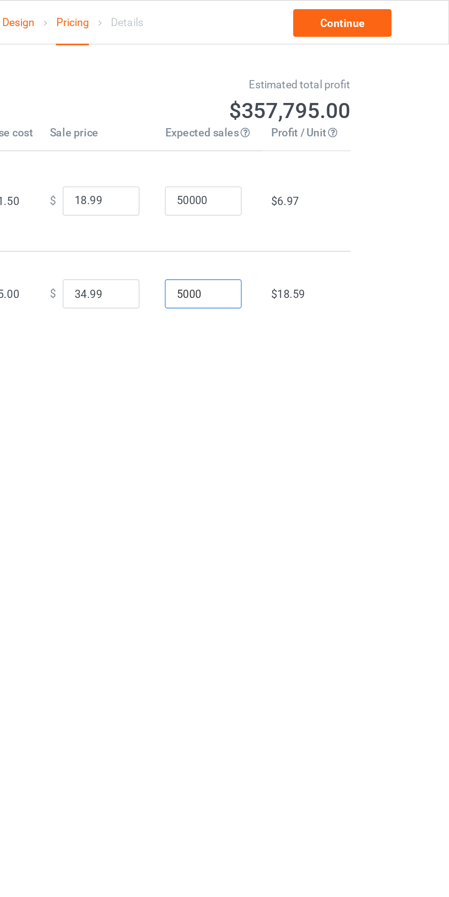
type input "50000"
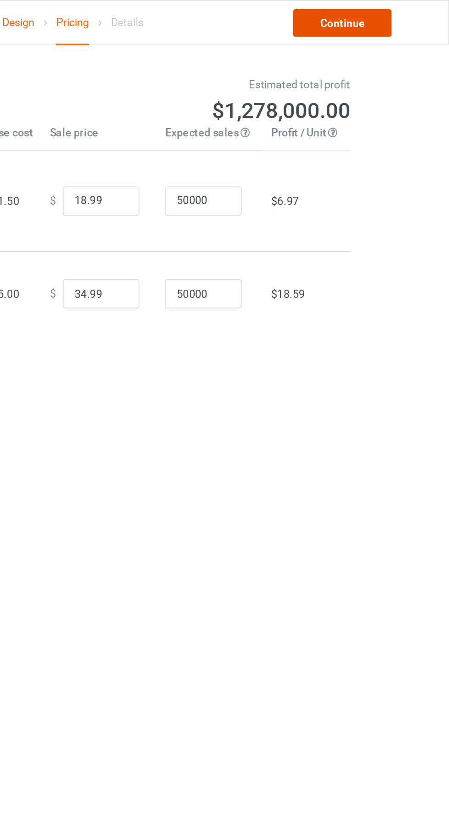
click at [370, 15] on link "Continue" at bounding box center [385, 13] width 59 height 16
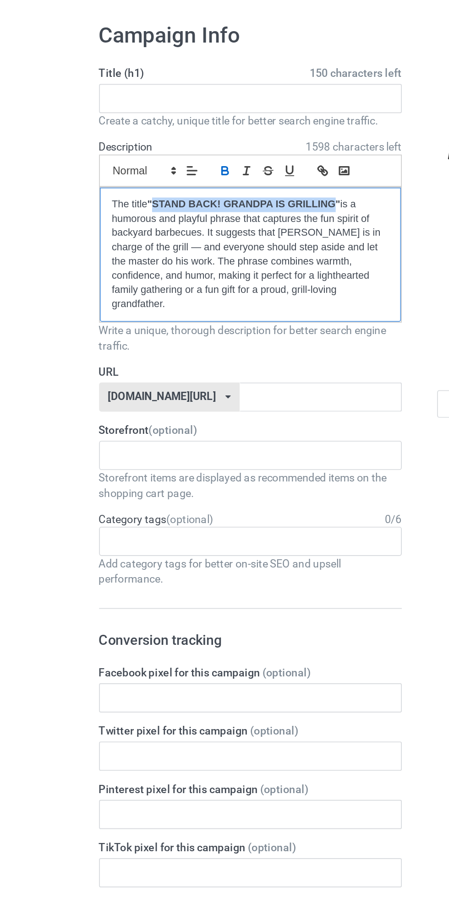
copy strong "STAND BACK! GRANDPA IS GRILLING"
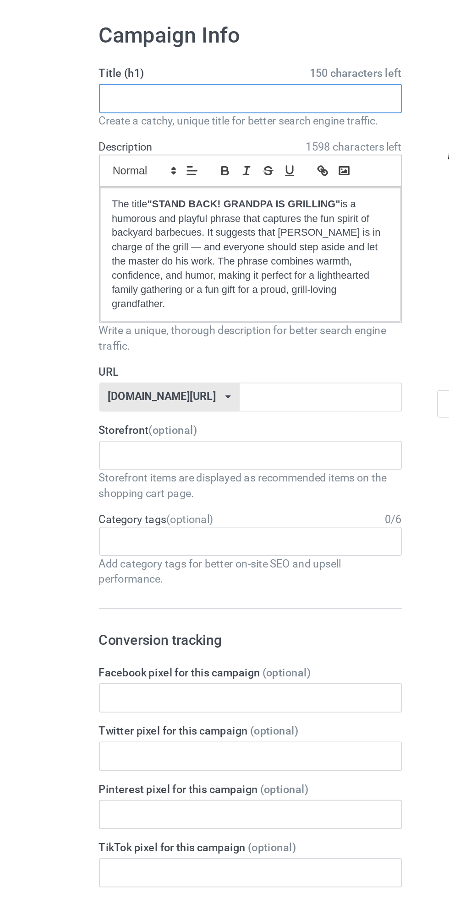
paste input "STAND BACK! GRANDPA IS GRILLING"
type input "STAND BACK! GRANDPA IS GRILLING"
click at [14, 93] on div "Design Pricing Details Launch campaign Please enter campaign URL Campaign Info …" at bounding box center [224, 577] width 449 height 1100
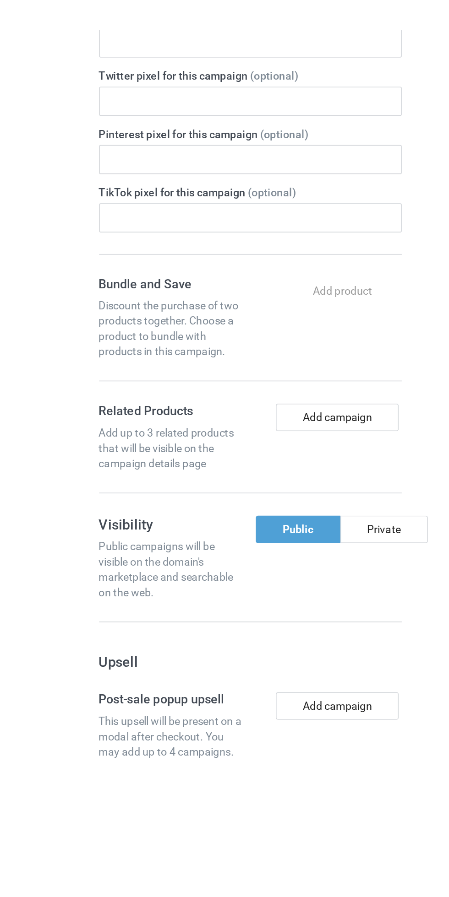
scroll to position [132, 0]
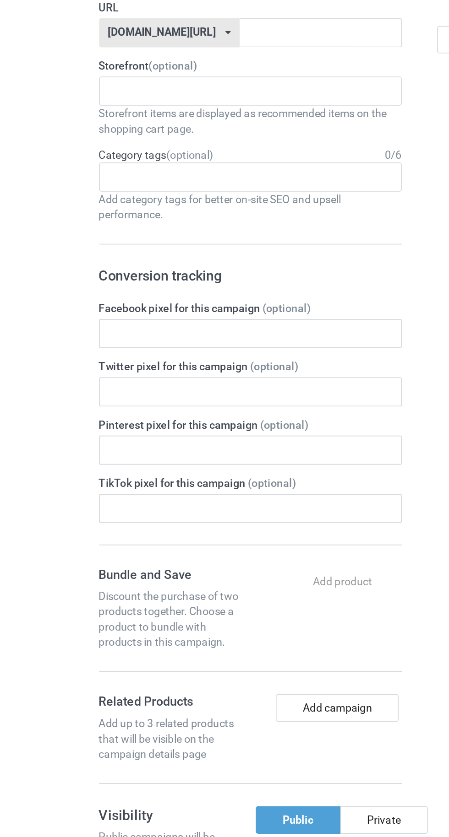
click at [76, 223] on input "text" at bounding box center [73, 224] width 14 height 8
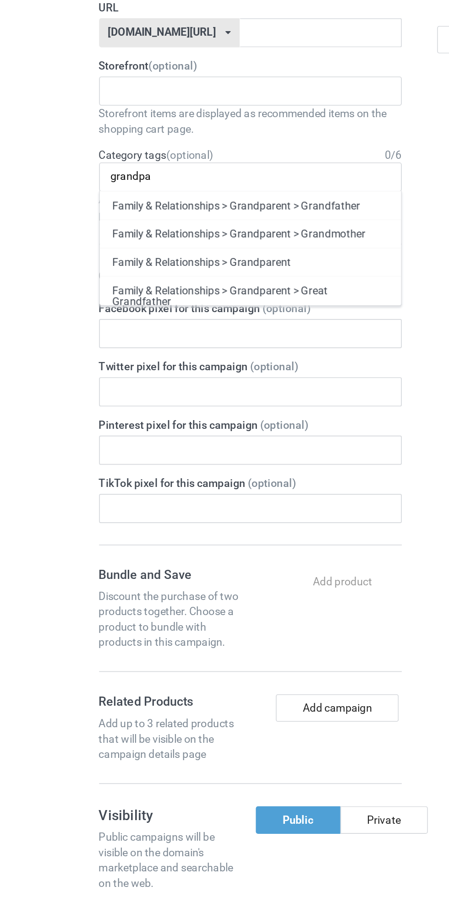
type input "grandpa"
click at [106, 243] on div "Family & Relationships > Grandparent > Grandfather" at bounding box center [149, 240] width 179 height 17
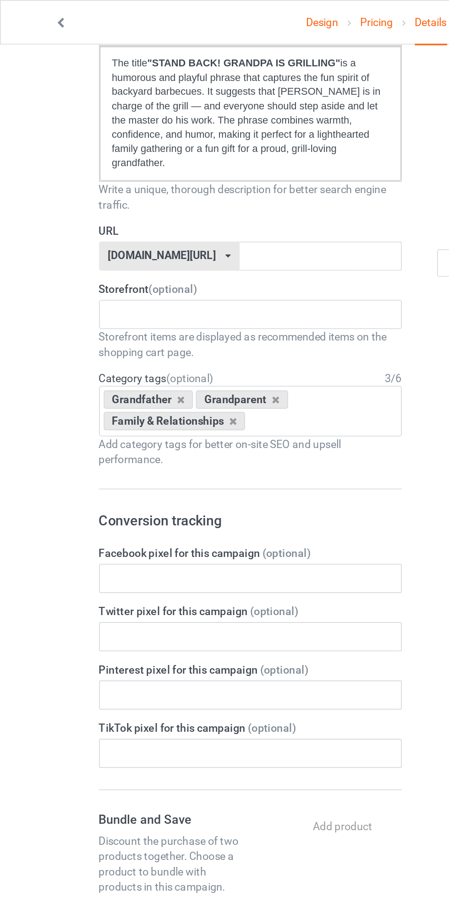
scroll to position [115, 0]
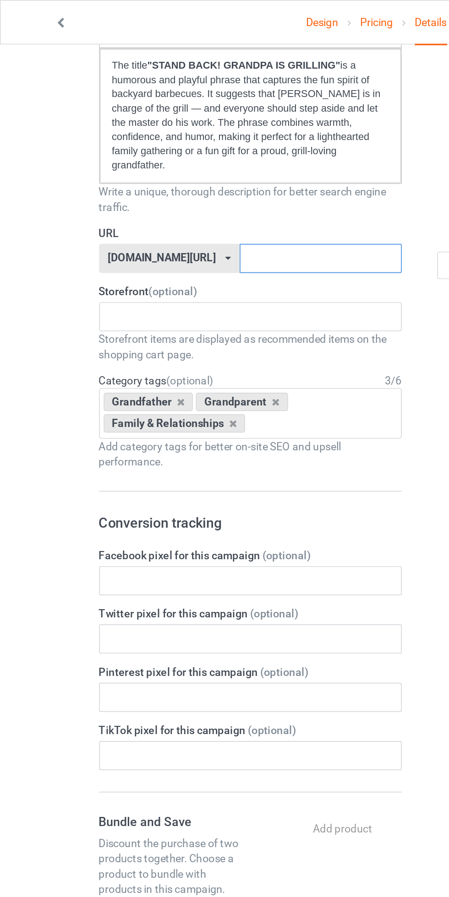
paste input "STAND BACK! GRANDPA IS GRILLING"
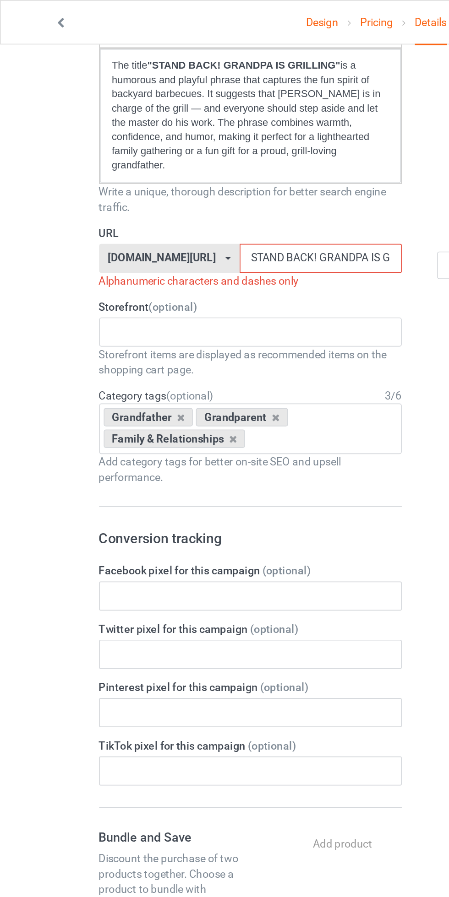
click at [148, 155] on input "STAND BACK! GRANDPA IS GRILLING" at bounding box center [191, 154] width 97 height 17
click at [143, 153] on input "STAND BACK! GRANDPA IS GRILLING" at bounding box center [191, 154] width 97 height 17
click at [166, 154] on input "STAND_BACK! GRANDPA IS GRILLING" at bounding box center [191, 154] width 97 height 17
click at [195, 150] on input "STAND_BACK!_GRANDPA IS GRILLING" at bounding box center [191, 154] width 97 height 17
click at [204, 152] on input "STAND_BACK!_GRANDPA_IS GRILLING" at bounding box center [191, 154] width 97 height 17
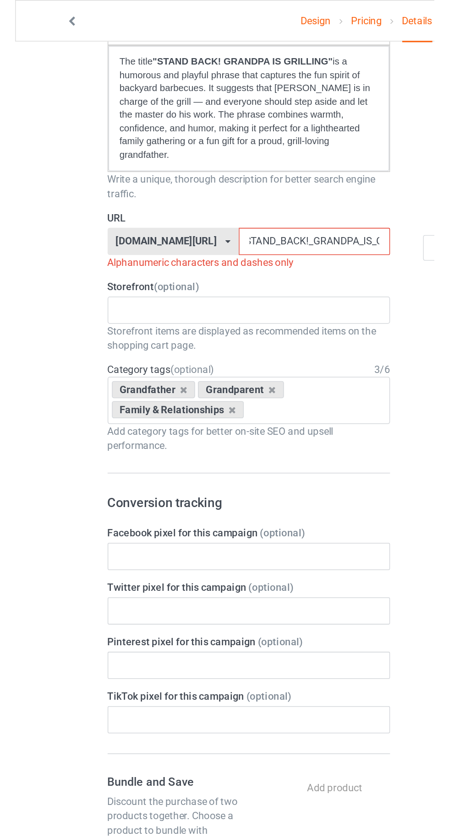
scroll to position [0, 0]
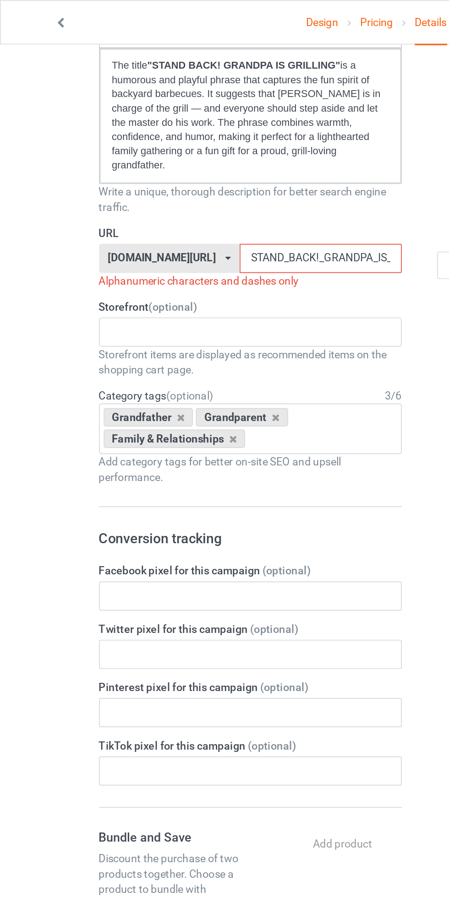
click at [143, 156] on input "STAND_BACK!_GRANDPA_IS_GRILLING" at bounding box center [191, 154] width 97 height 17
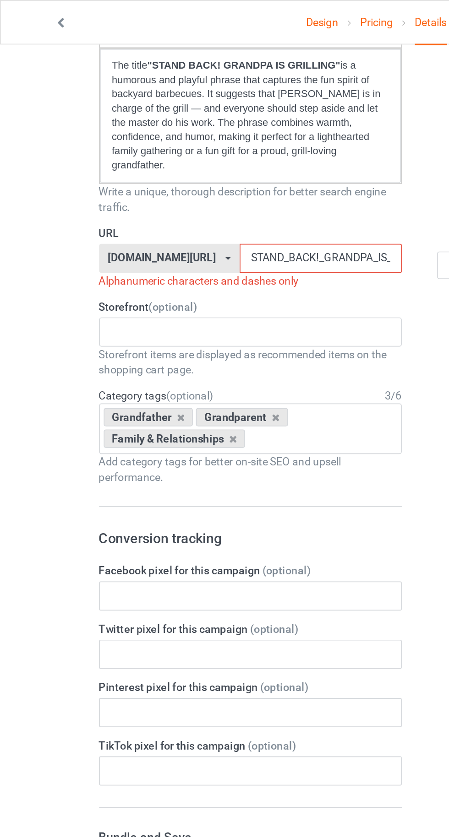
click at [150, 156] on input "STAND_BACK!_GRANDPA_IS_GRILLING" at bounding box center [191, 154] width 97 height 17
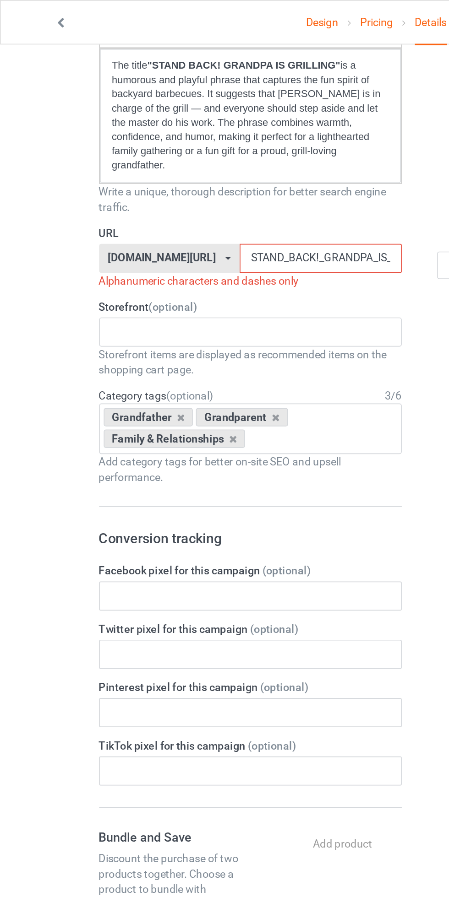
click at [147, 152] on input "STAND_BACK!_GRANDPA_IS_GRILLING" at bounding box center [191, 154] width 97 height 17
click at [168, 153] on input "STAND-BACK!_GRANDPA_IS_GRILLING" at bounding box center [191, 154] width 97 height 17
click at [161, 152] on input "STAND-BACK!_GRANDPA_IS_GRILLING" at bounding box center [191, 154] width 97 height 17
click at [143, 155] on input "STAND-BAC!_GRANDPA_IS_GRILLING" at bounding box center [191, 154] width 97 height 17
click at [22, 162] on div "Design Pricing Details Launch campaign Invalid campaign URL Campaign Info Title…" at bounding box center [224, 472] width 449 height 1122
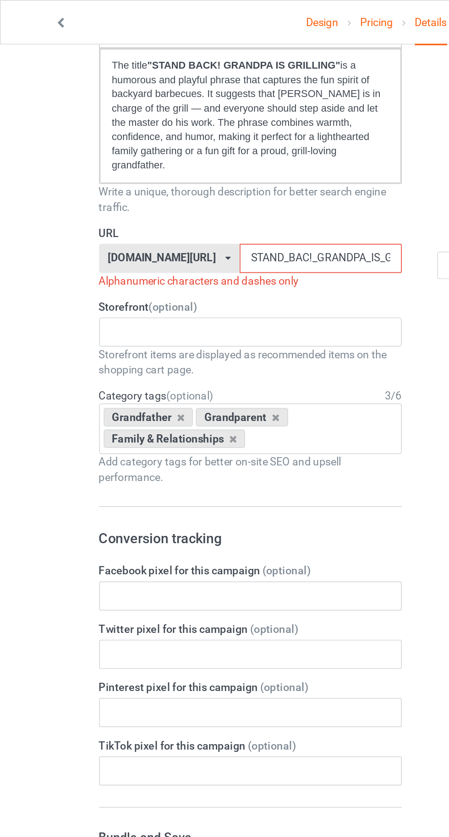
scroll to position [111, 0]
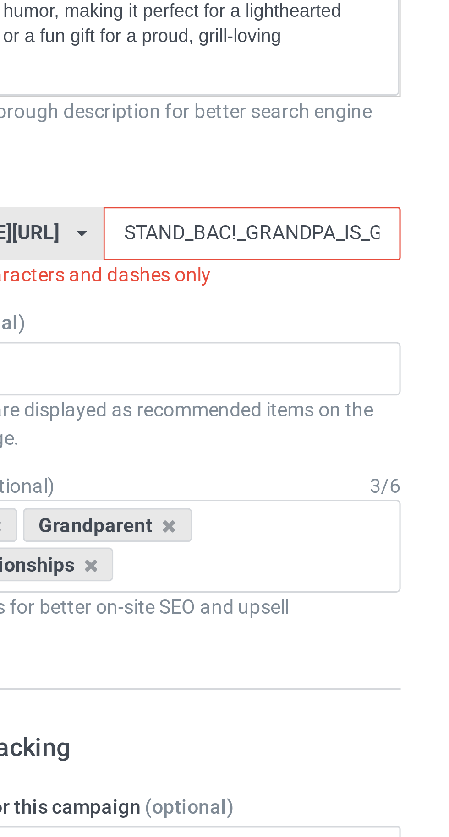
click at [172, 159] on input "STAND_BAC!_GRANDPA_IS_GRILLING" at bounding box center [191, 158] width 97 height 17
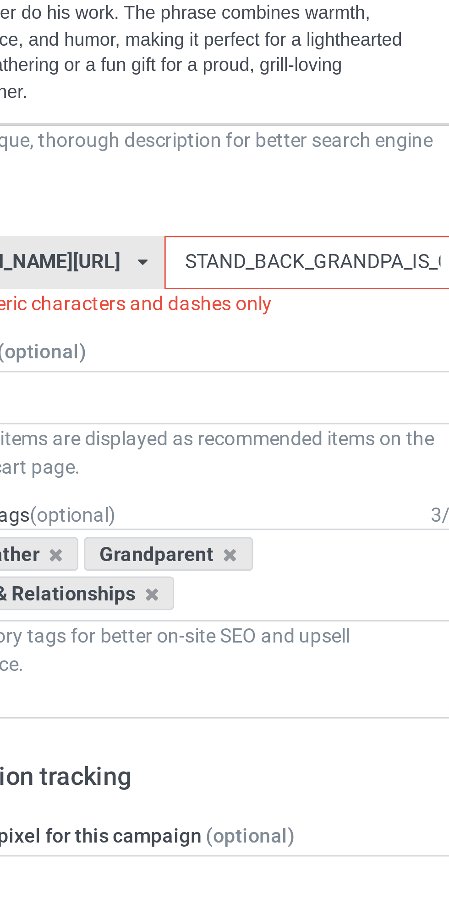
click at [142, 134] on form "Title (h1) 119 characters left STAND BACK! GRANDPA IS GRILLING Create a catchy,…" at bounding box center [149, 458] width 180 height 995
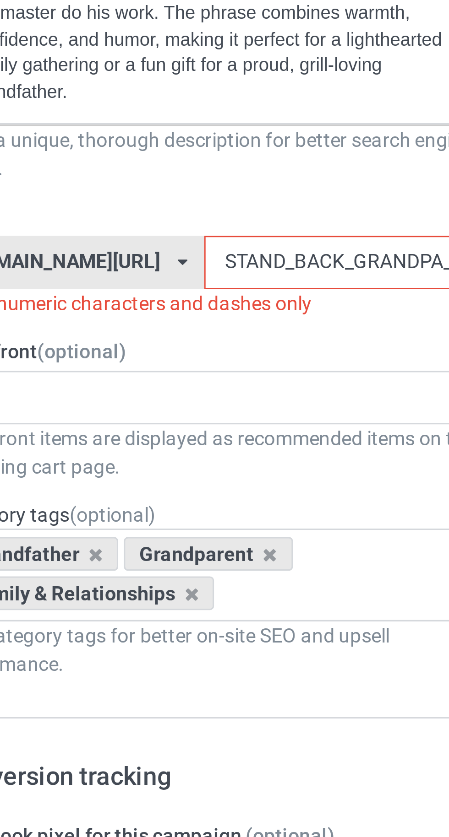
click at [146, 159] on input "STAND_BACK_GRANDPA_IS_GRILLING" at bounding box center [191, 158] width 97 height 17
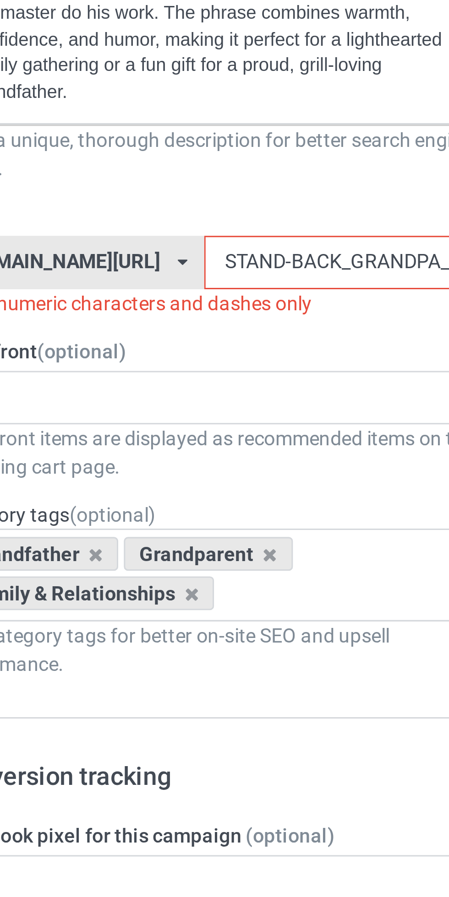
click at [166, 161] on input "STAND-BACK_GRANDPA_IS_GRILLING" at bounding box center [191, 158] width 97 height 17
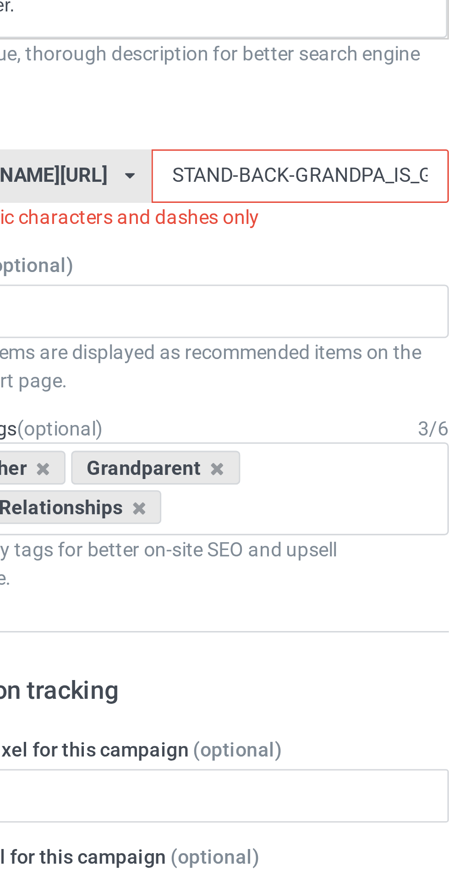
click at [191, 158] on input "STAND-BACK-GRANDPA_IS_GRILLING" at bounding box center [191, 158] width 97 height 17
click at [202, 161] on input "STAND-BACK-GRANDPA-IS_GRILLING" at bounding box center [191, 158] width 97 height 17
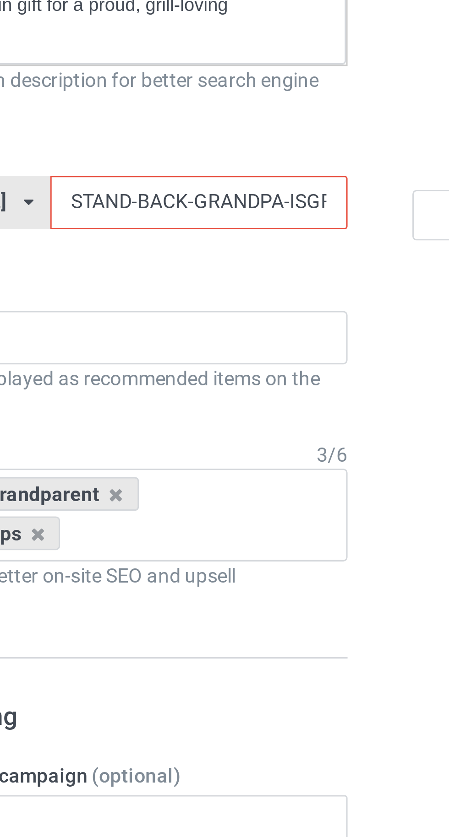
click at [202, 157] on input "STAND-BACK-GRANDPA-ISGRILLING" at bounding box center [191, 158] width 97 height 17
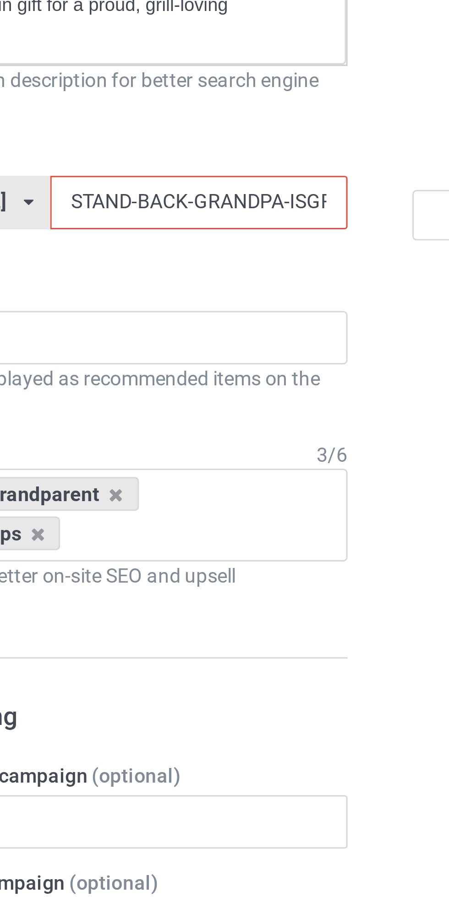
click at [201, 157] on input "STAND-BACK-GRANDPA-ISGRILLING" at bounding box center [191, 158] width 97 height 17
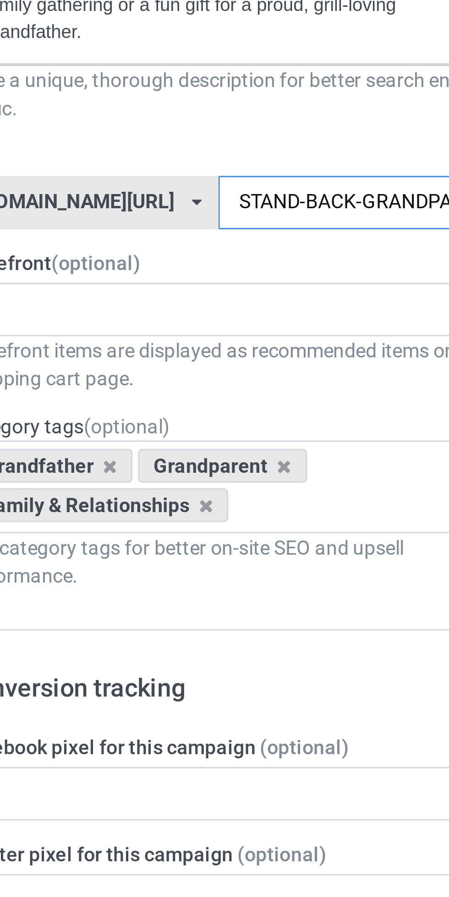
type input "STAND-BACK-GRANDPA-IS-GRILLING"
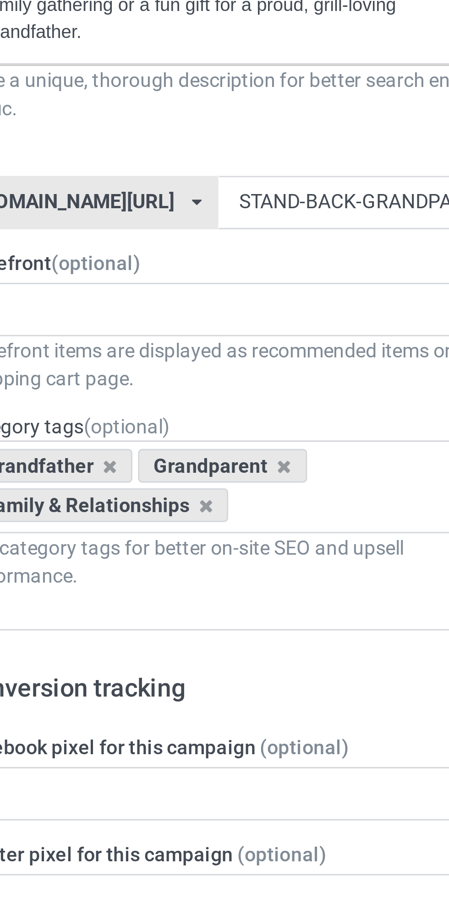
click at [138, 175] on label "Storefront (optional)" at bounding box center [149, 177] width 180 height 9
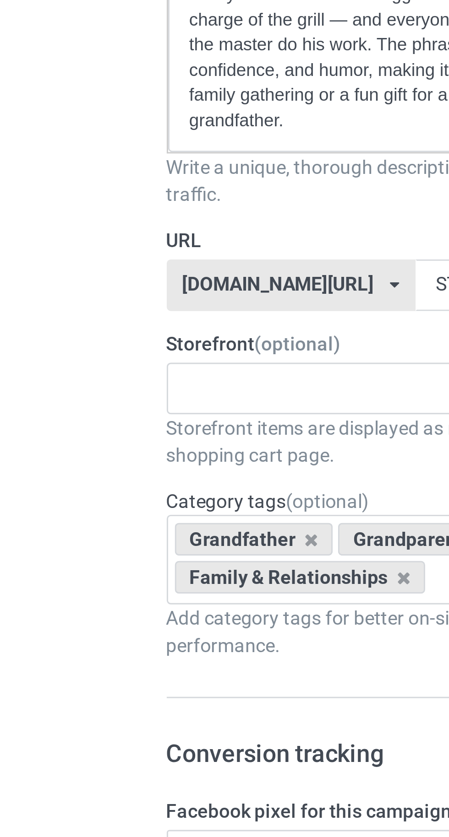
click at [78, 191] on input "text" at bounding box center [73, 193] width 14 height 8
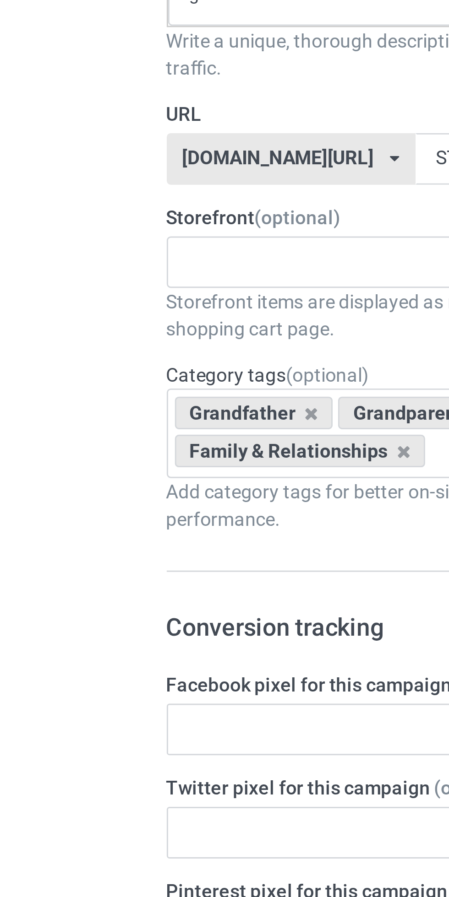
click at [76, 195] on input "text" at bounding box center [73, 193] width 14 height 8
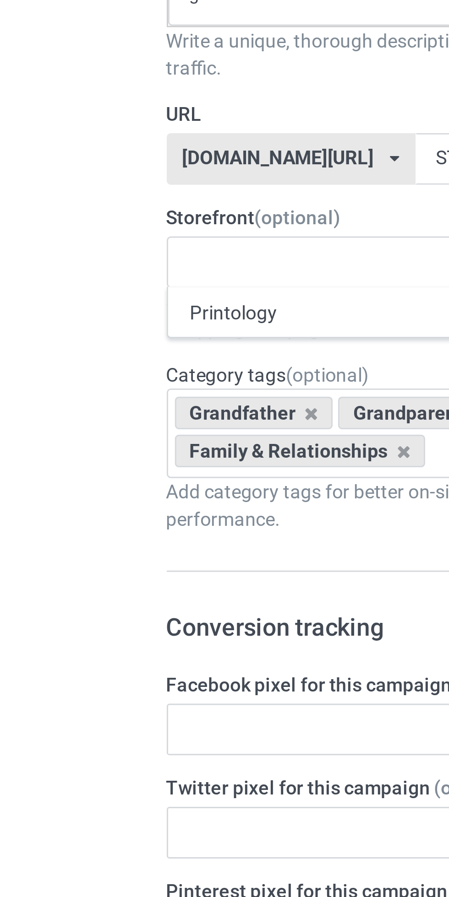
click at [74, 209] on div "Printology" at bounding box center [149, 209] width 179 height 17
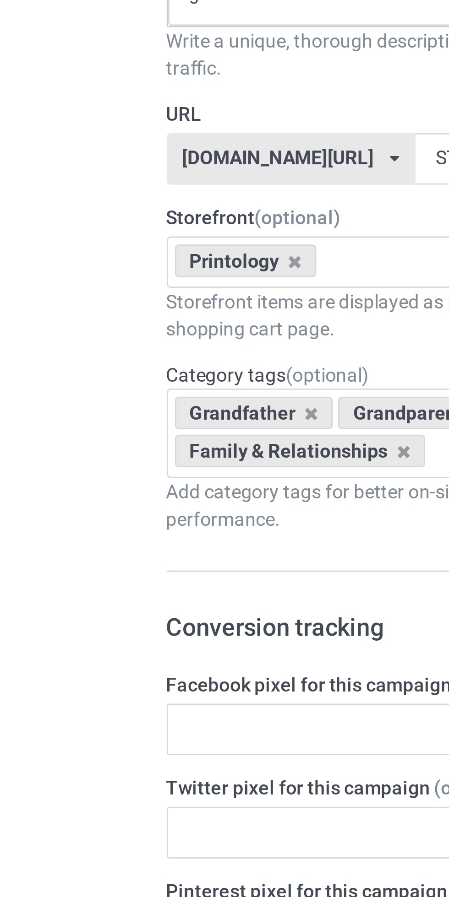
click at [16, 165] on div "Design Pricing Details Launch campaign Campaign Info Title (h1) 119 characters …" at bounding box center [224, 471] width 449 height 1113
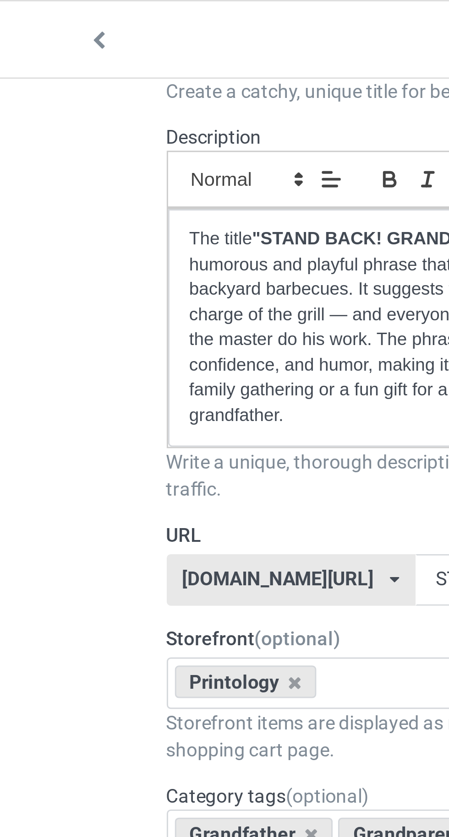
scroll to position [0, 0]
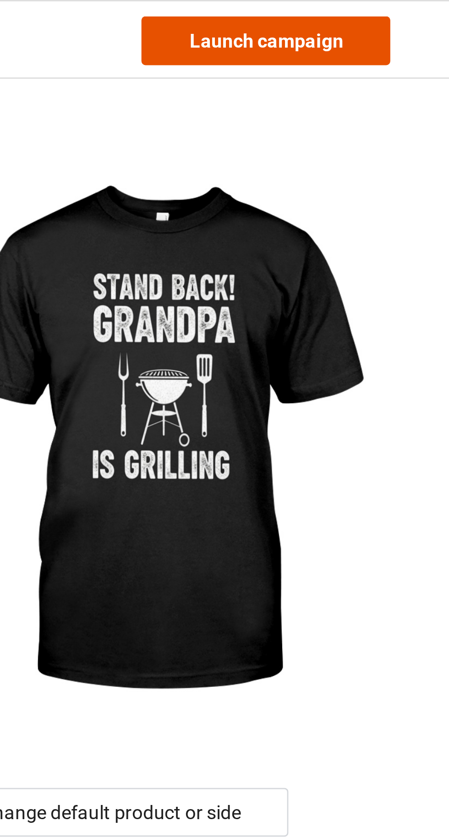
click at [346, 14] on link "Launch campaign" at bounding box center [372, 13] width 84 height 16
